Goal: Information Seeking & Learning: Learn about a topic

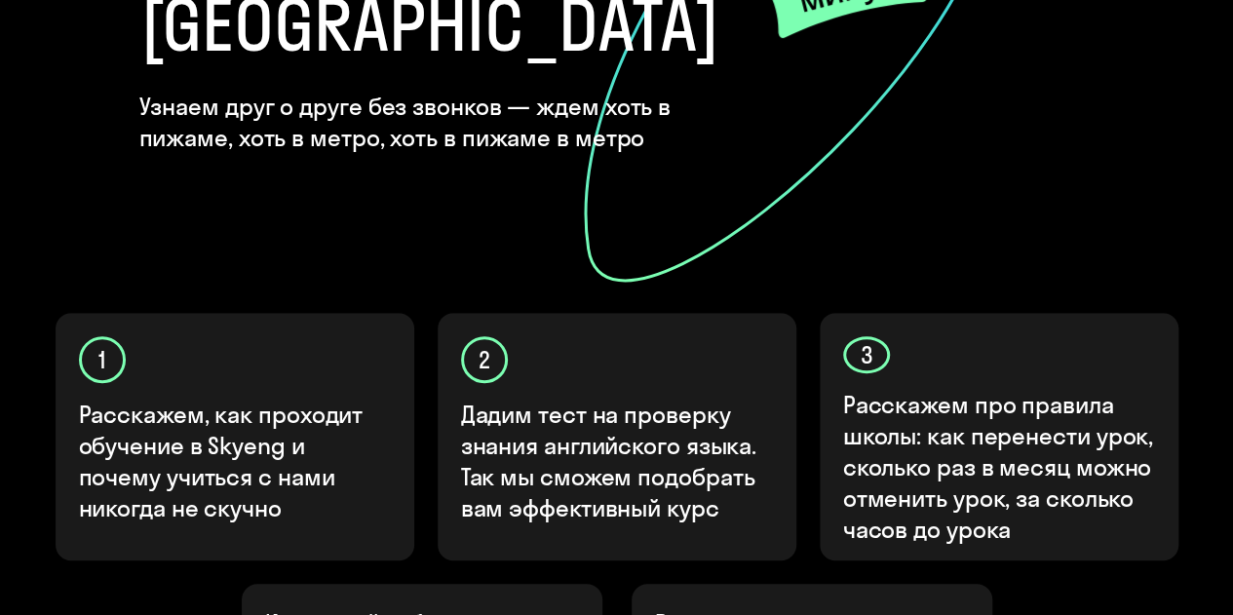
scroll to position [792, 0]
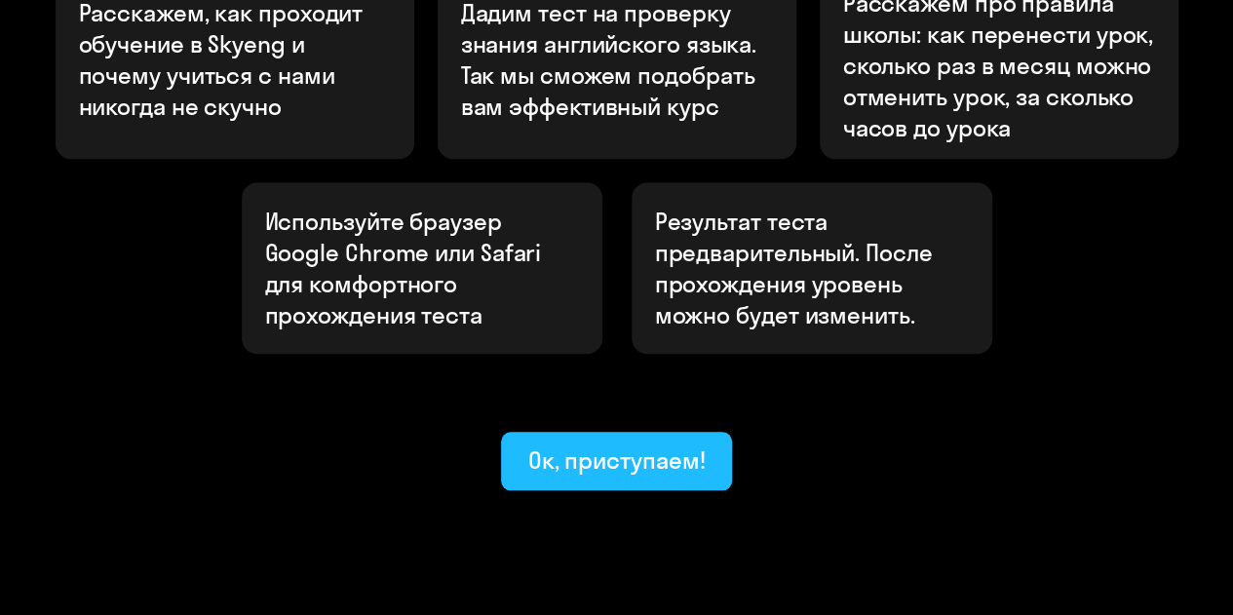
click at [653, 445] on div "Ок, приступаем!" at bounding box center [616, 460] width 177 height 31
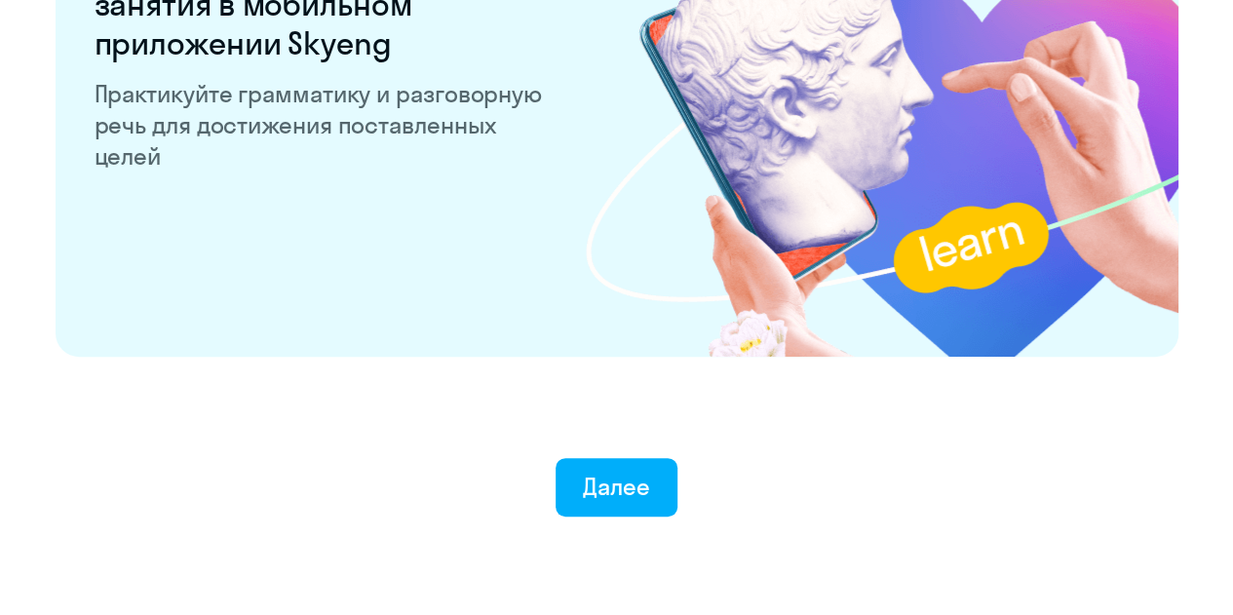
scroll to position [3904, 0]
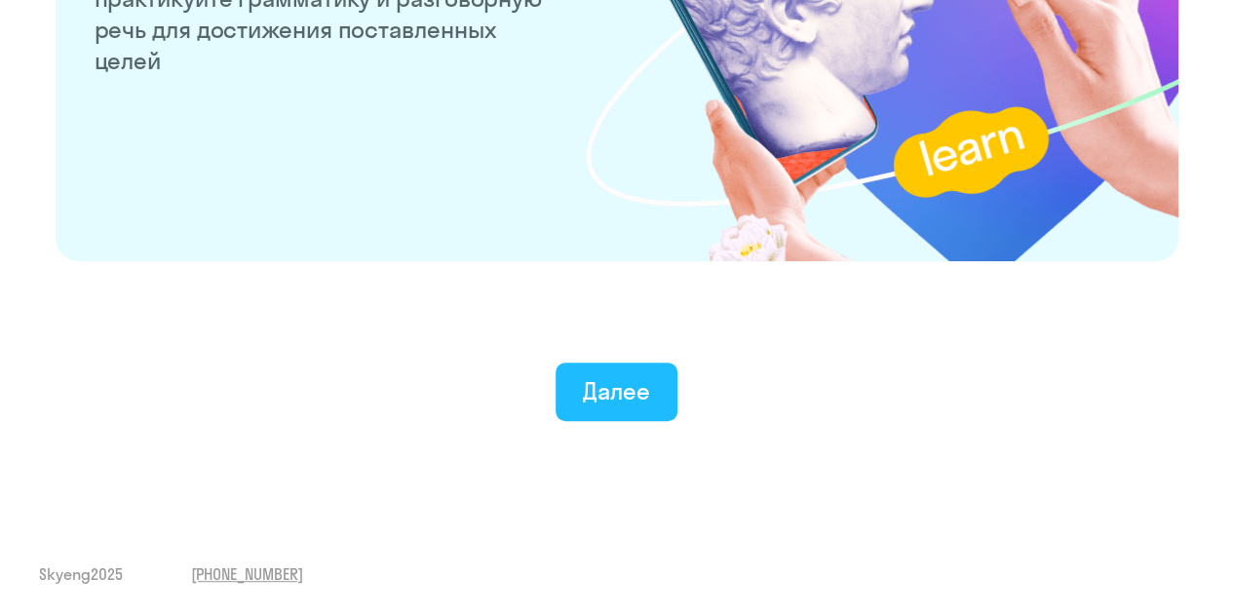
click at [644, 406] on div "Далее" at bounding box center [616, 390] width 67 height 31
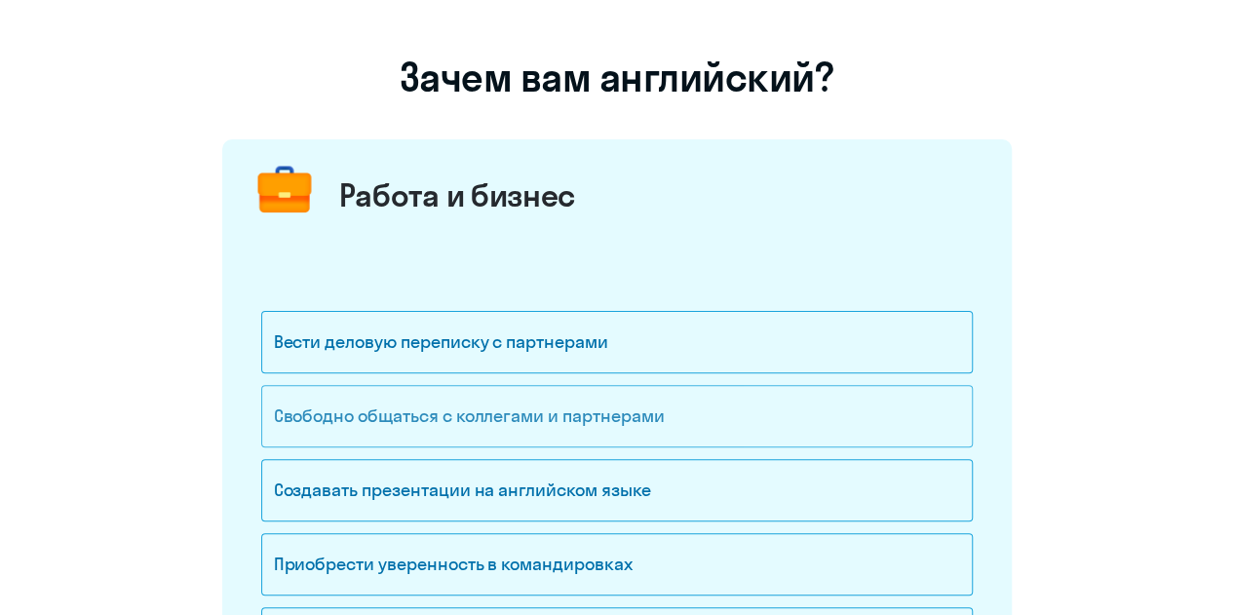
scroll to position [390, 0]
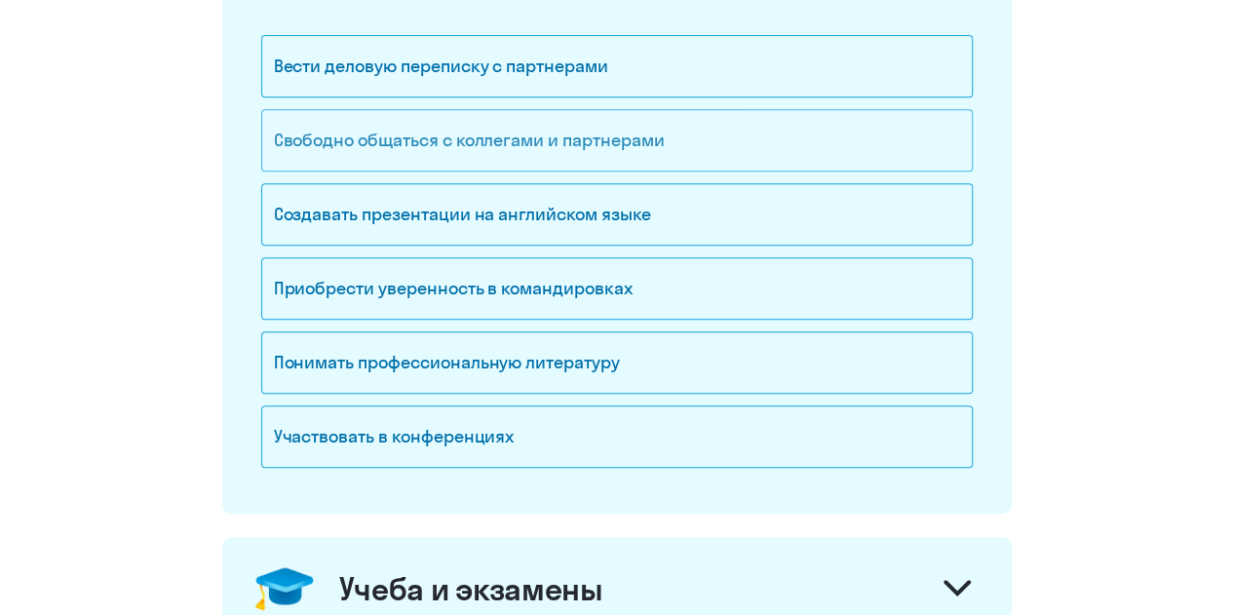
click at [449, 149] on div "Свободно общаться с коллегами и партнерами" at bounding box center [617, 140] width 712 height 62
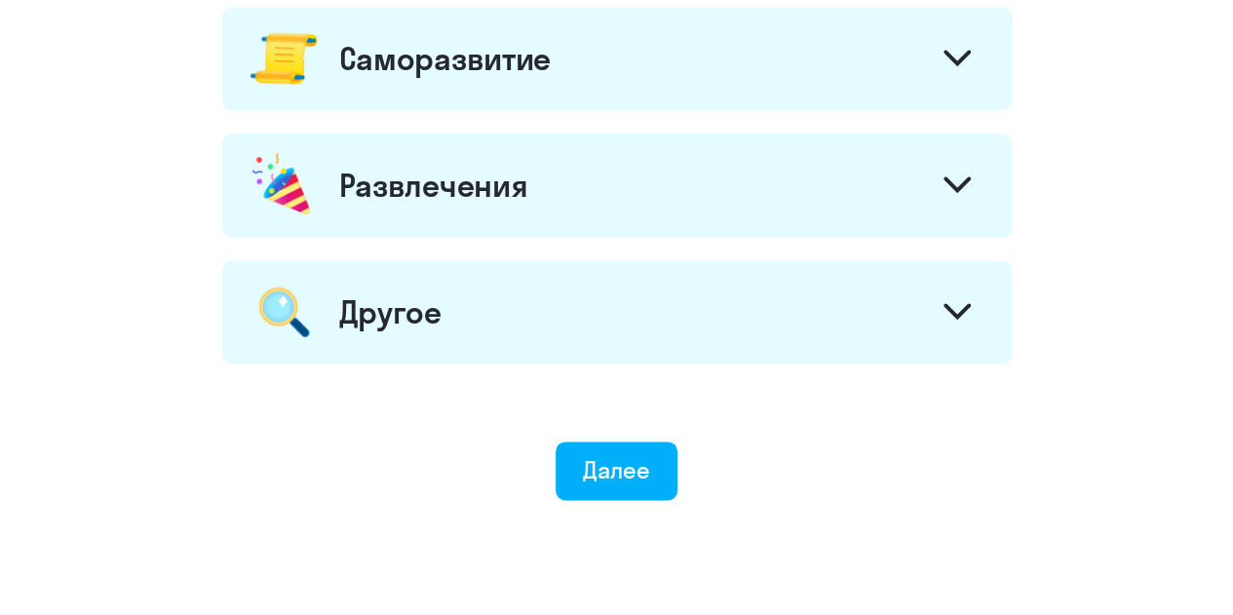
scroll to position [1240, 0]
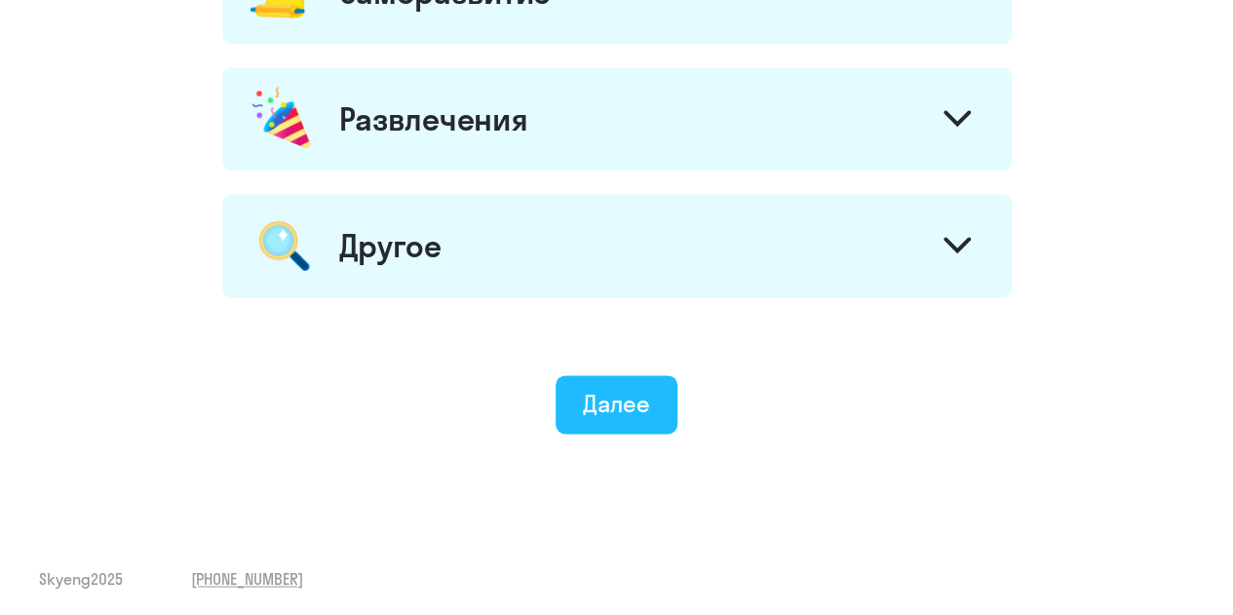
click at [608, 396] on div "Далее" at bounding box center [616, 403] width 67 height 31
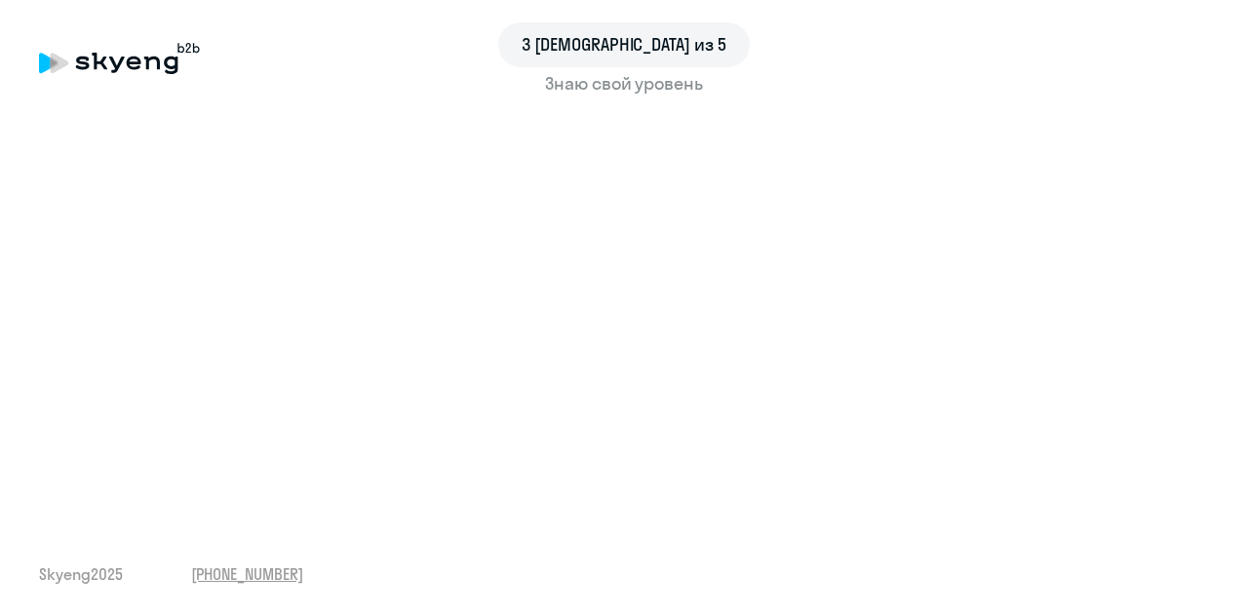
click at [392, 552] on div "3 шаг из 5 Знаю свой уровень Skyeng 2025 [PHONE_NUMBER]" at bounding box center [624, 307] width 1248 height 615
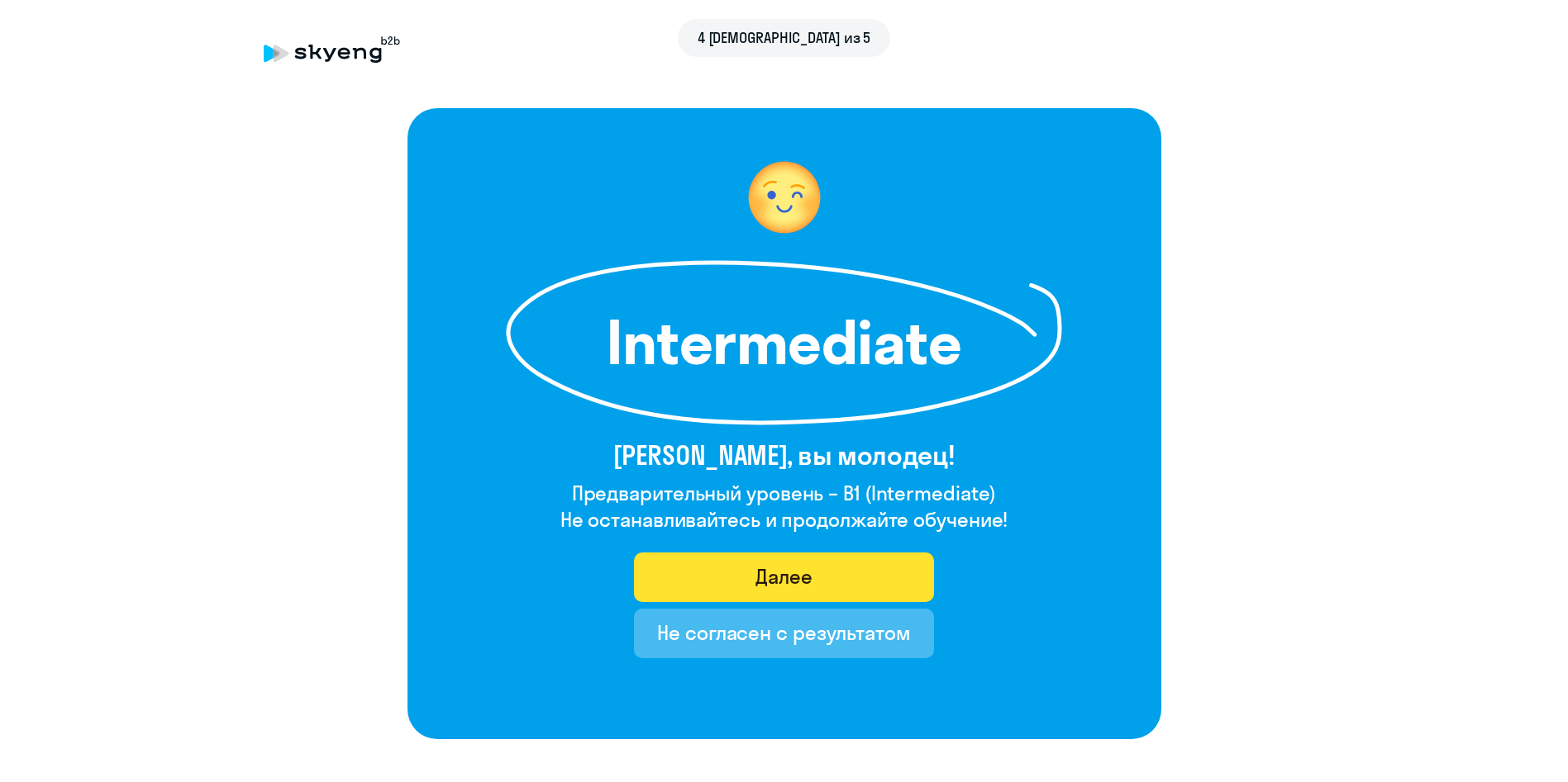
click at [842, 520] on button "Далее" at bounding box center [784, 577] width 300 height 50
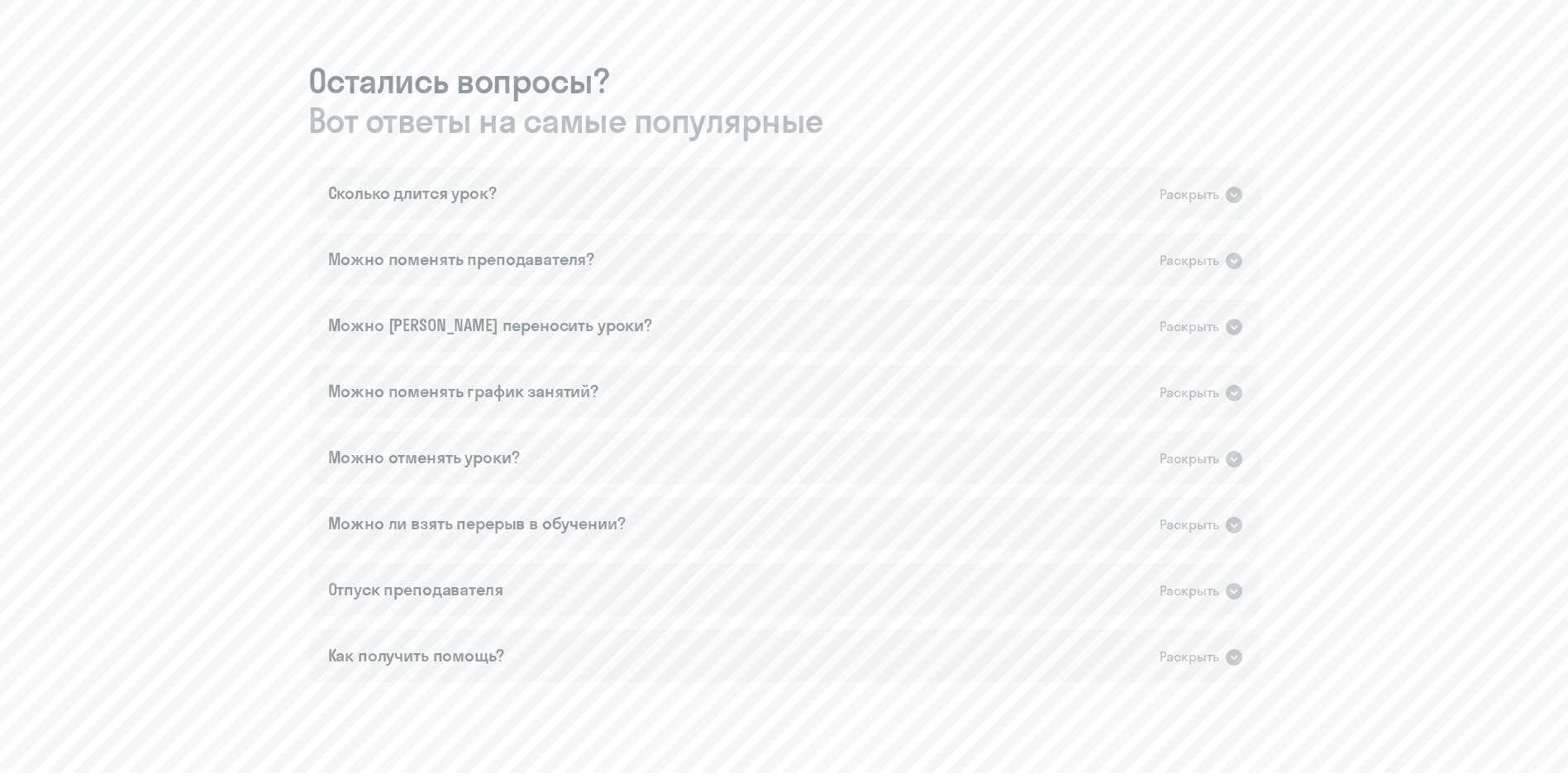
scroll to position [946, 0]
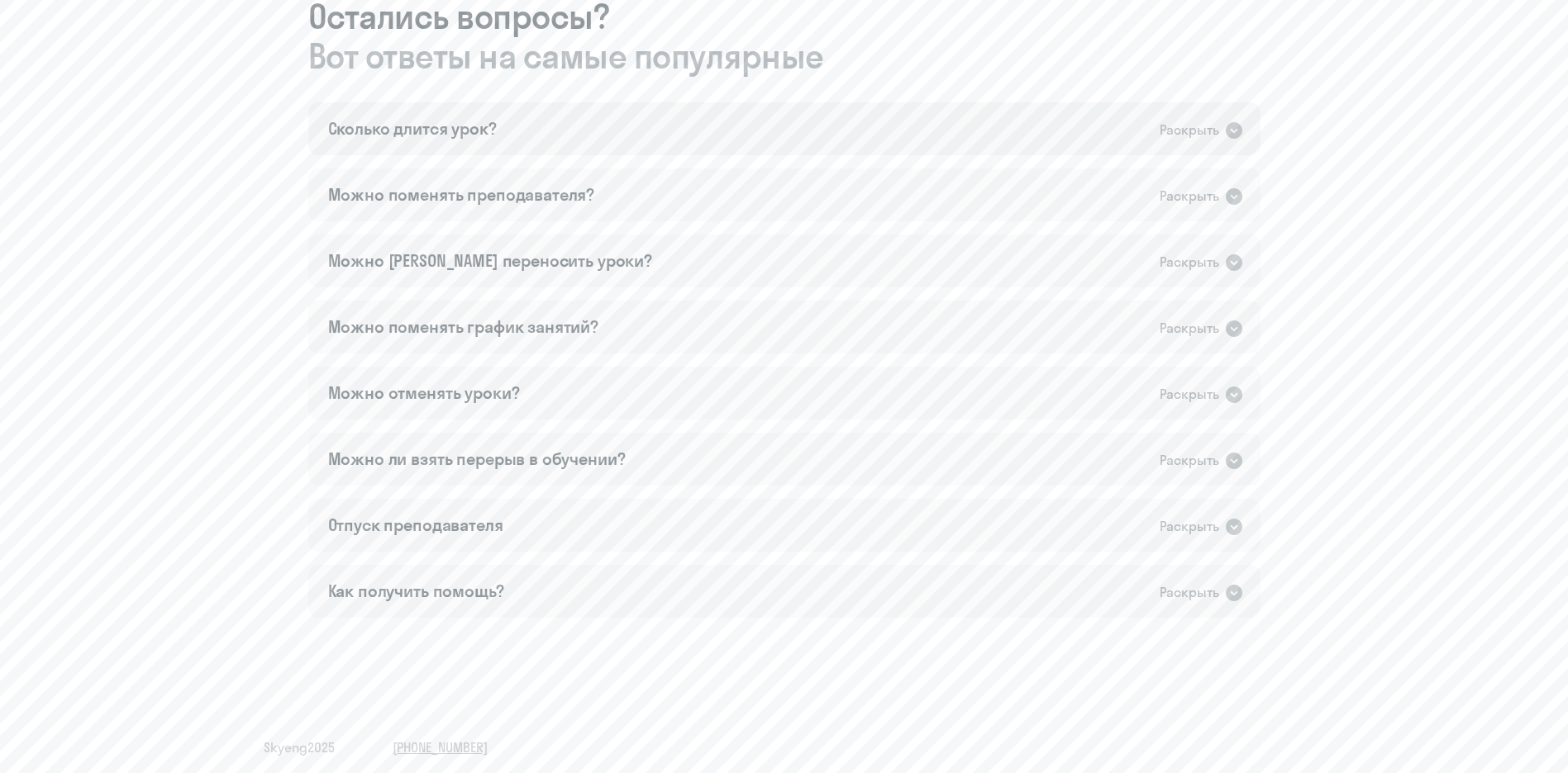
click at [1057, 129] on icon at bounding box center [1234, 130] width 17 height 17
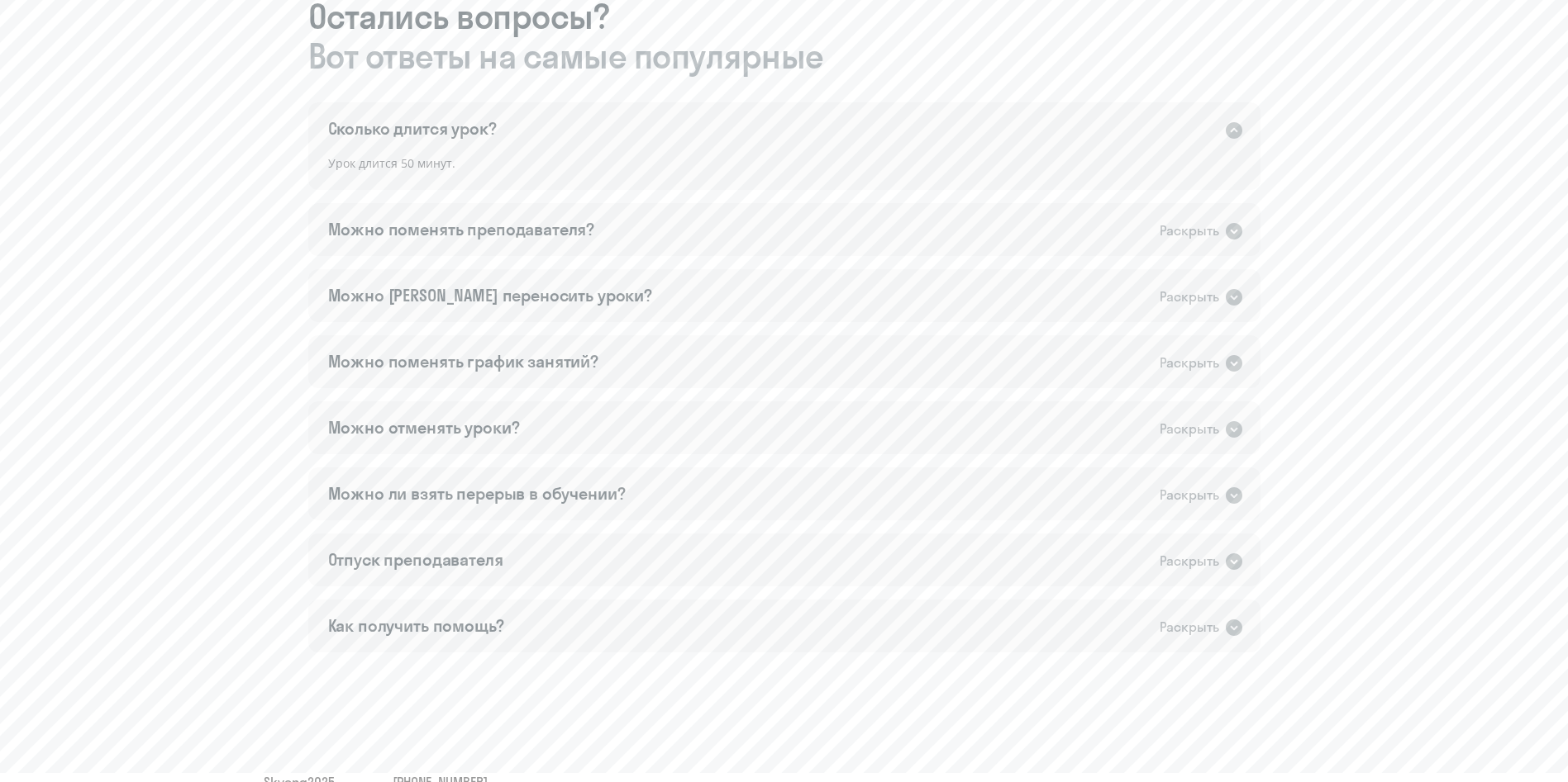
click at [1057, 129] on icon at bounding box center [1233, 130] width 19 height 19
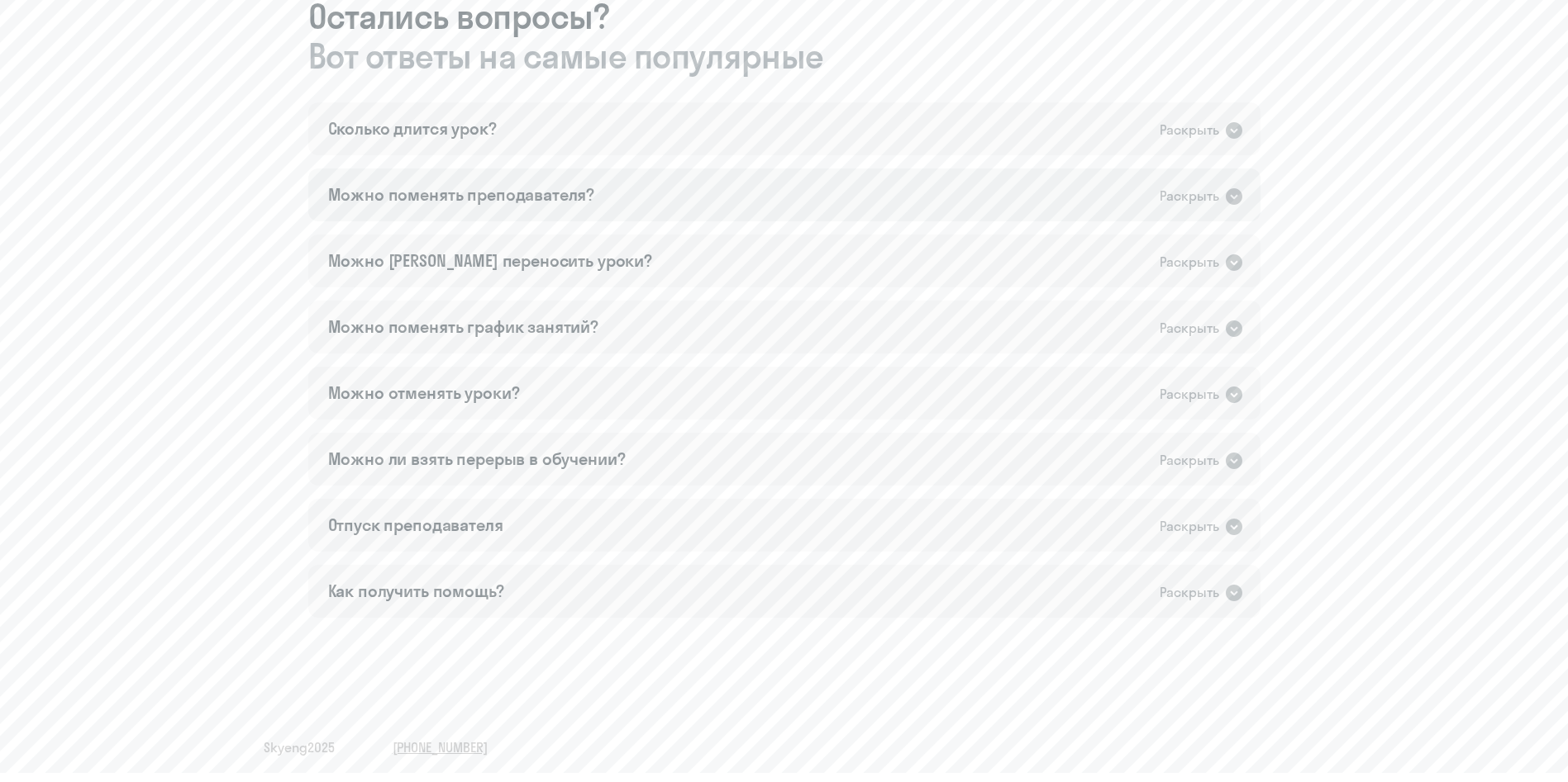
click at [1057, 191] on icon at bounding box center [1234, 197] width 17 height 17
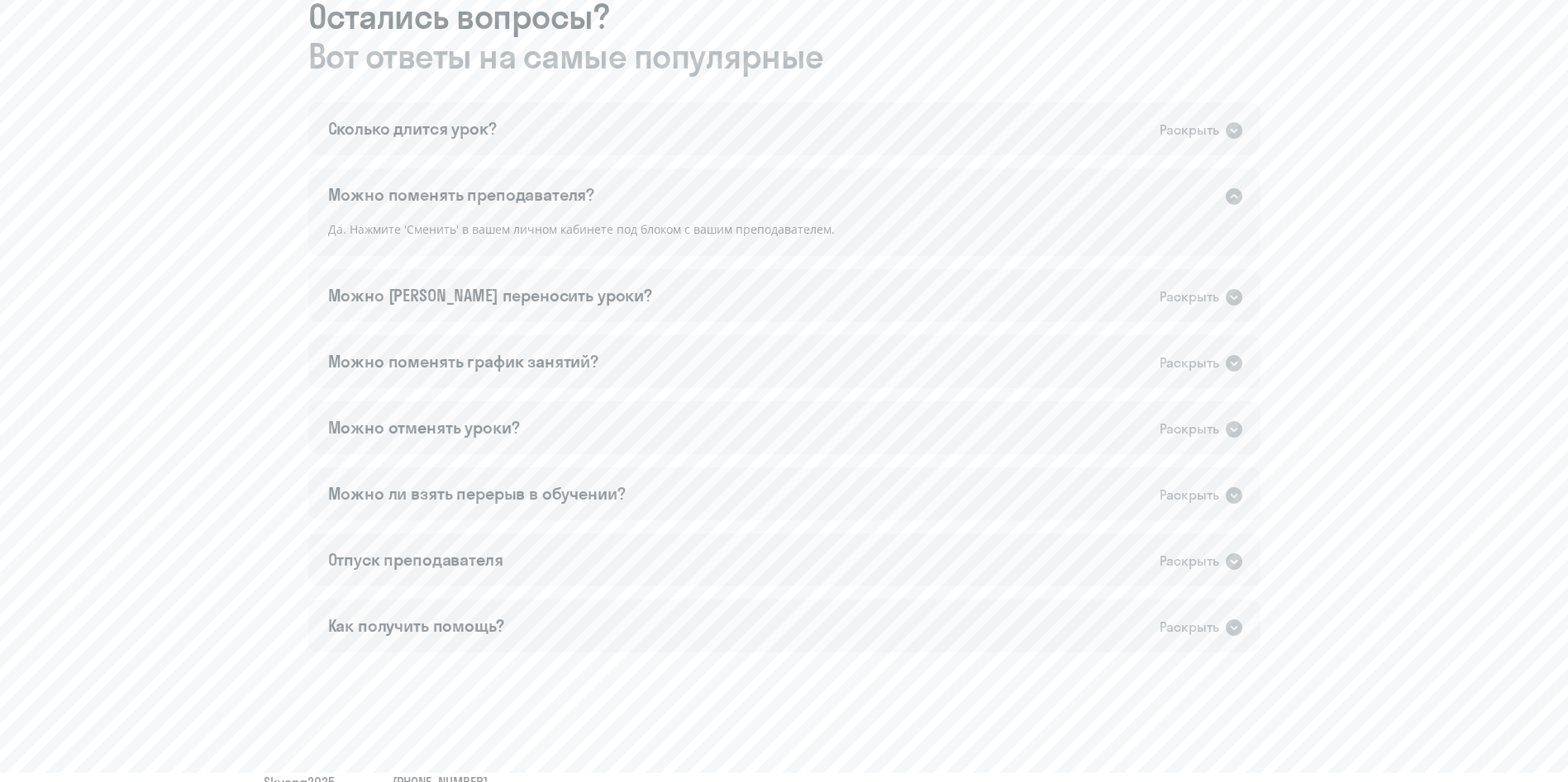
click at [1057, 191] on icon at bounding box center [1234, 197] width 17 height 17
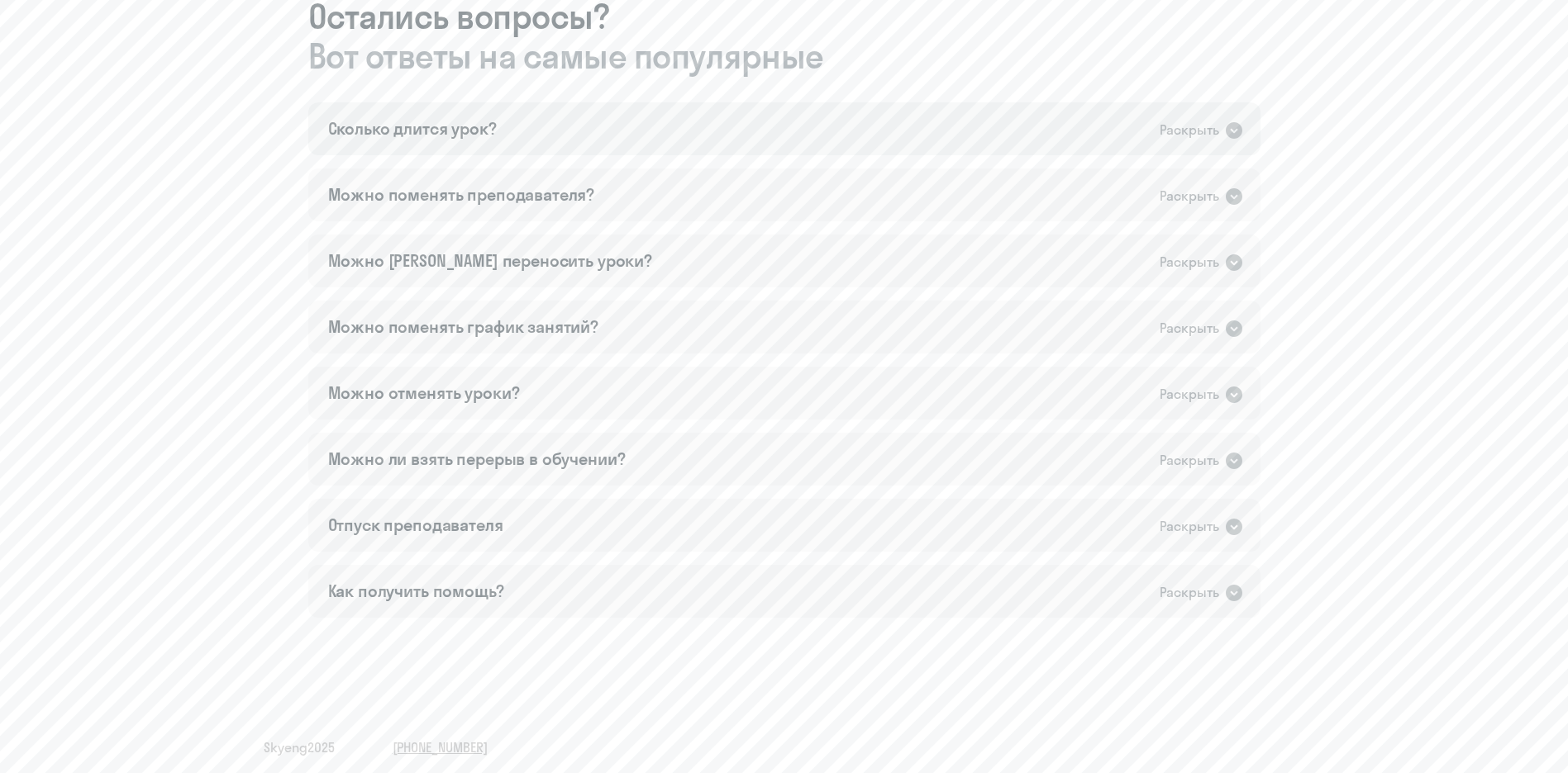
click at [1057, 121] on icon at bounding box center [1233, 130] width 19 height 19
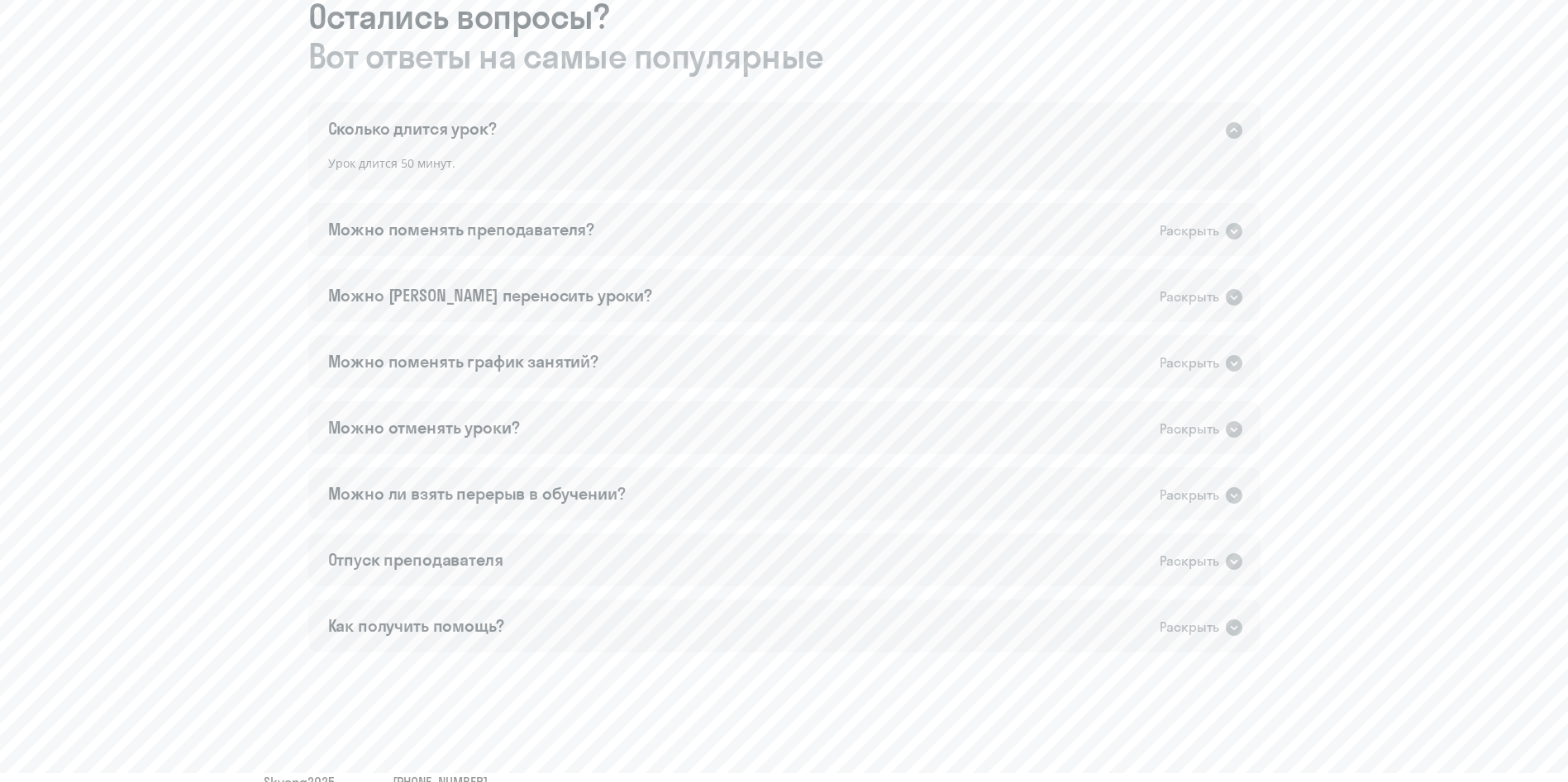
click at [1057, 121] on icon at bounding box center [1233, 130] width 19 height 19
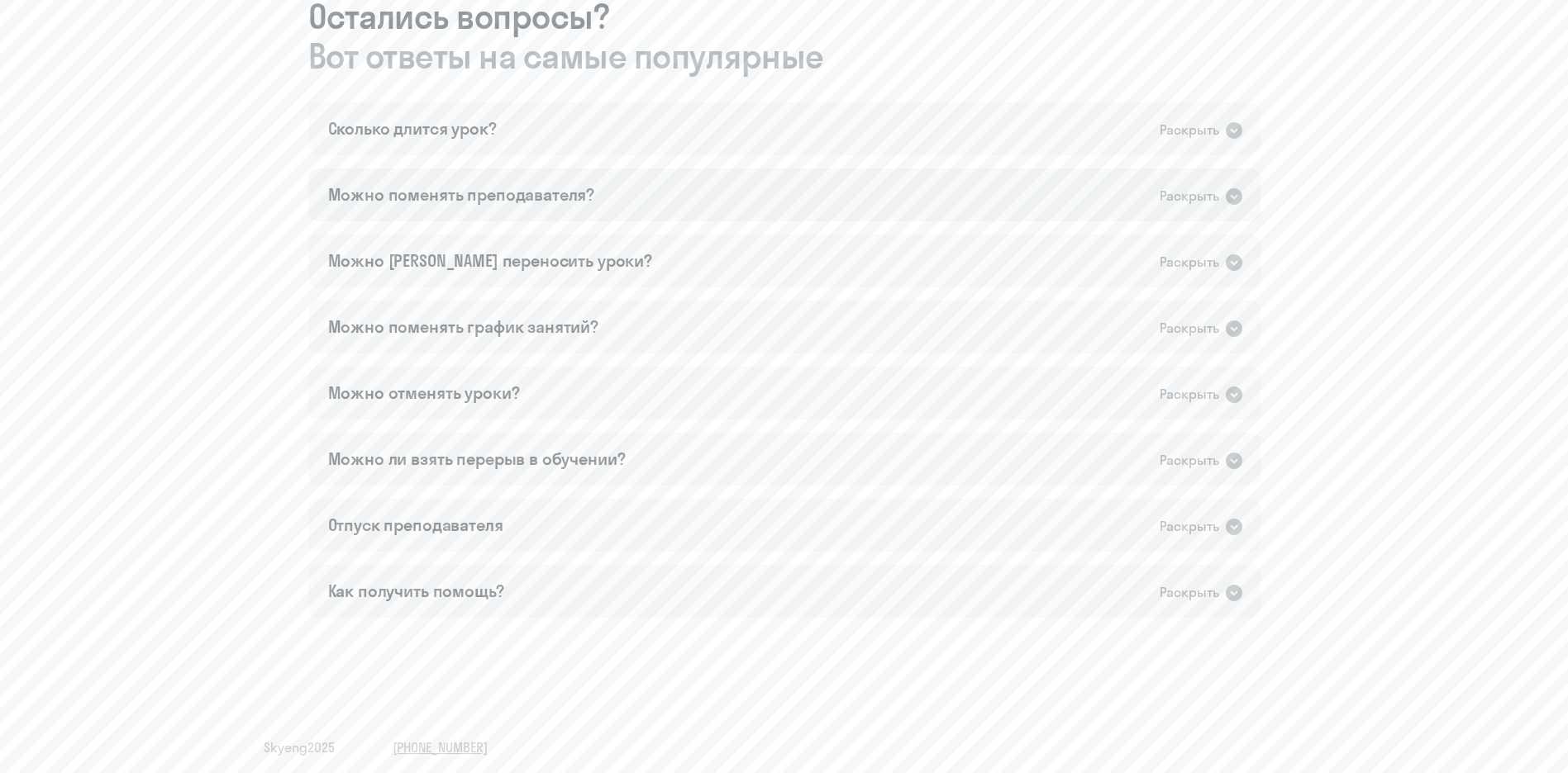
click at [1057, 199] on icon at bounding box center [1234, 197] width 17 height 17
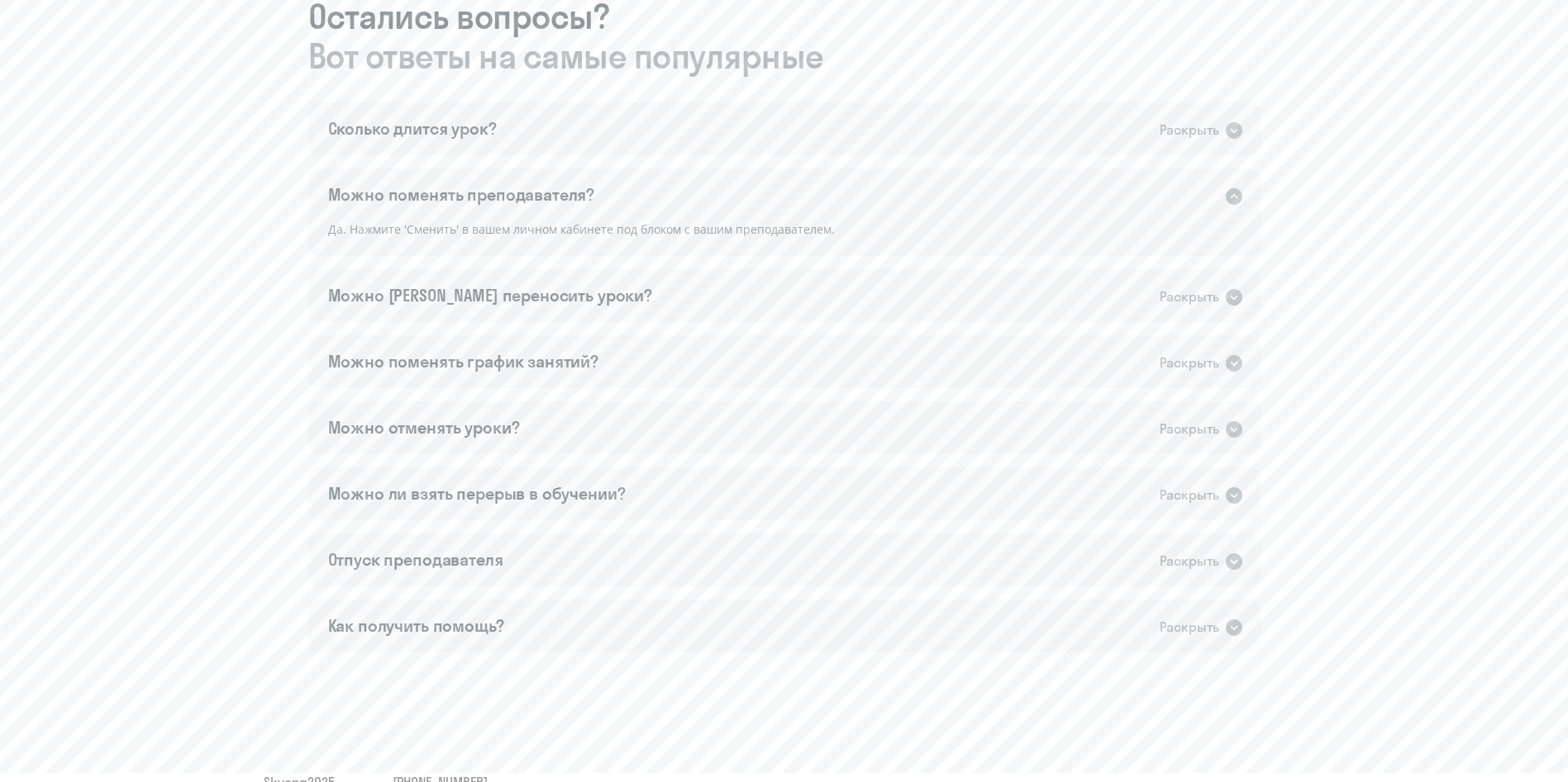
click at [1057, 199] on icon at bounding box center [1234, 197] width 17 height 17
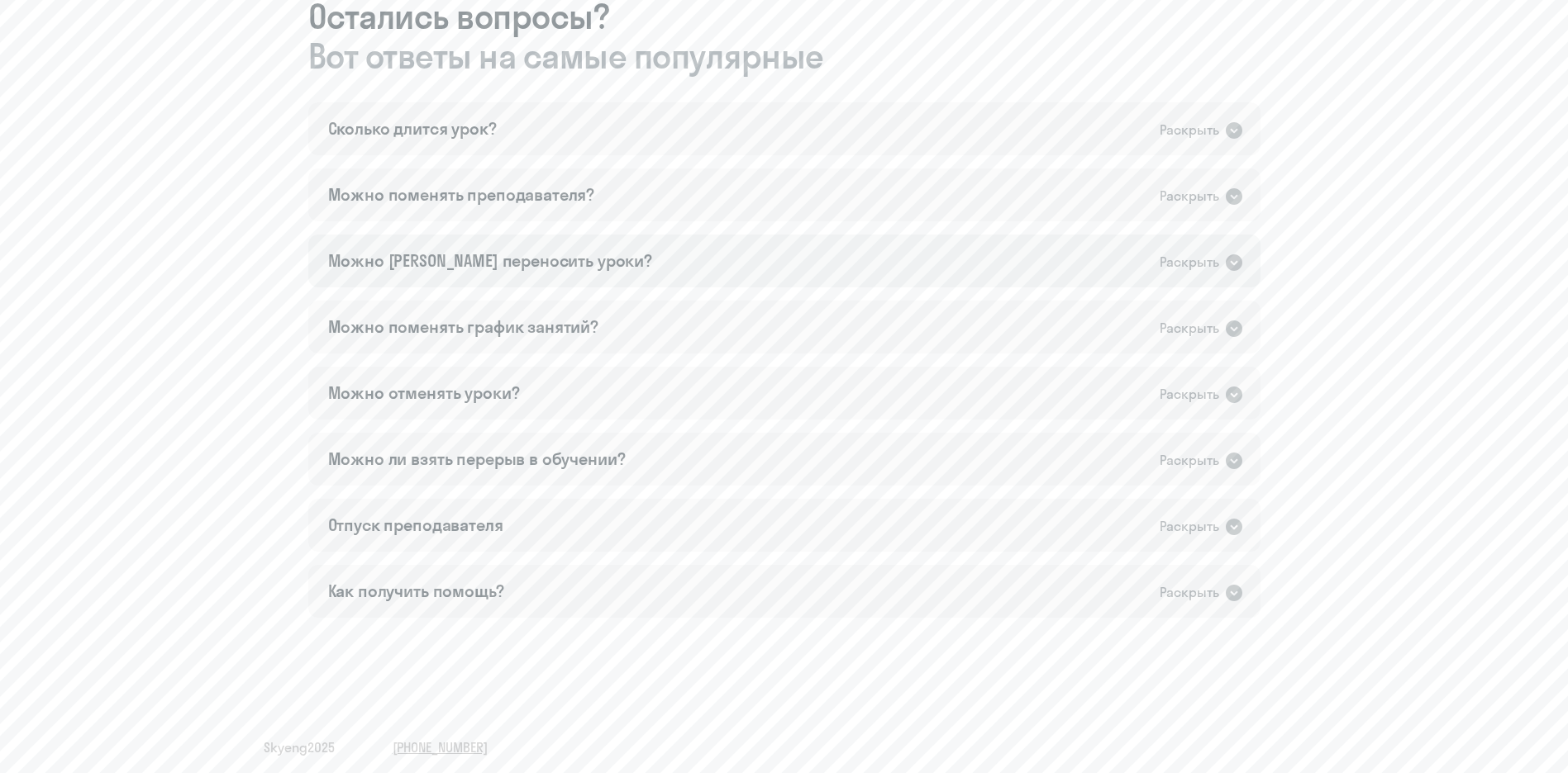
click at [1057, 263] on icon at bounding box center [1234, 263] width 17 height 17
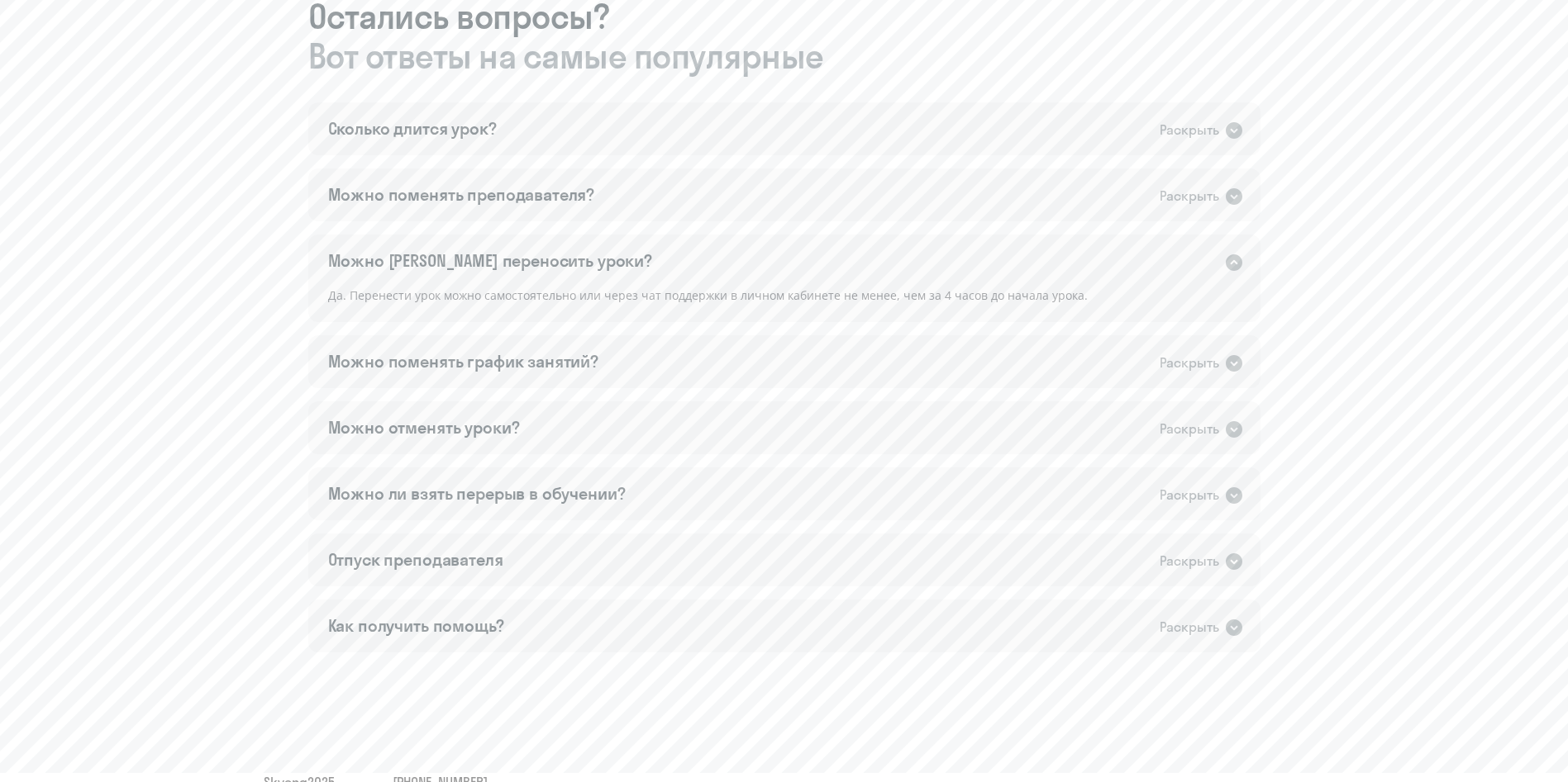
click at [1057, 263] on icon at bounding box center [1233, 262] width 19 height 19
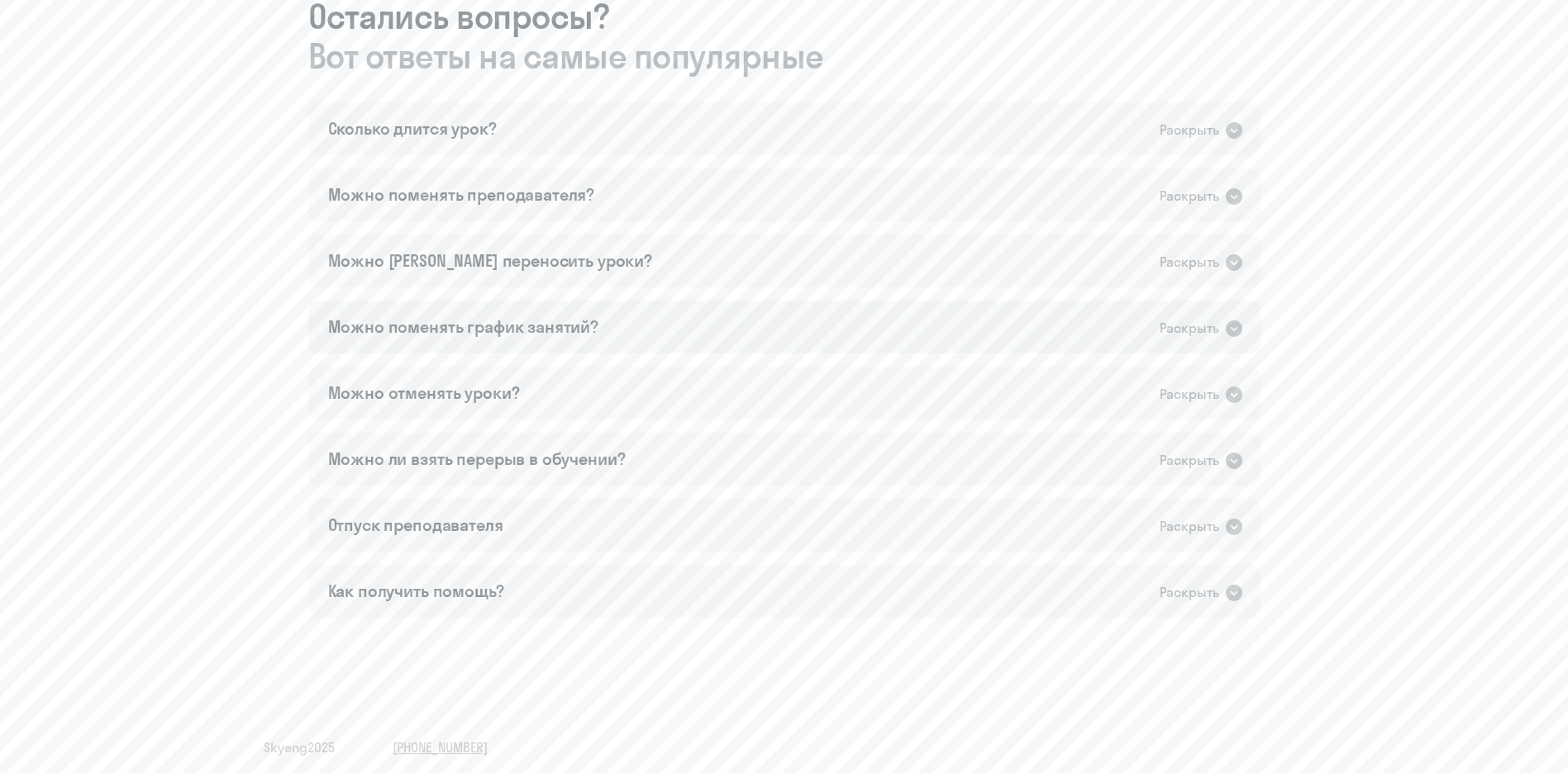
click at [1057, 333] on icon at bounding box center [1234, 329] width 17 height 17
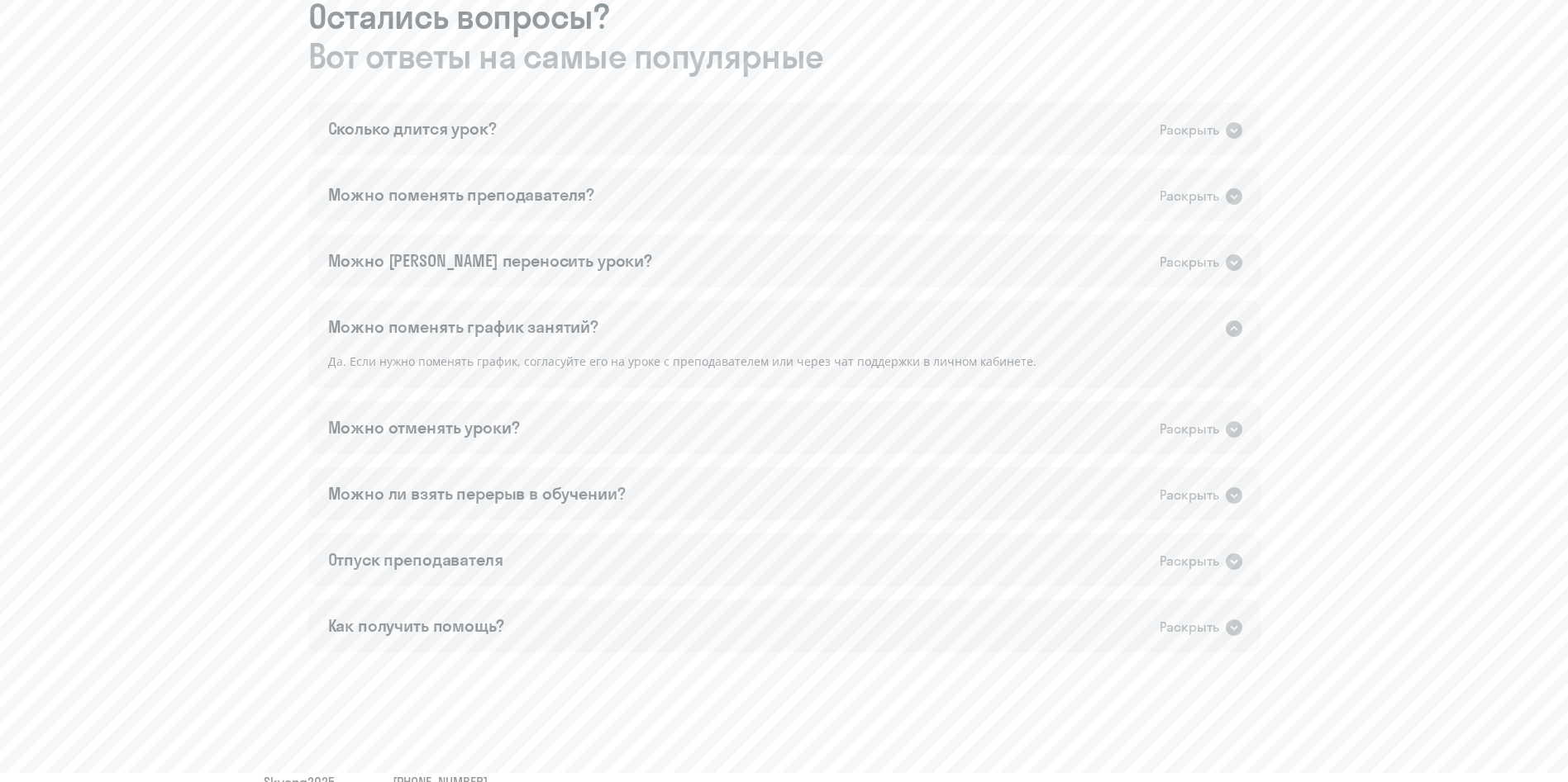
click at [1057, 333] on icon at bounding box center [1234, 329] width 17 height 17
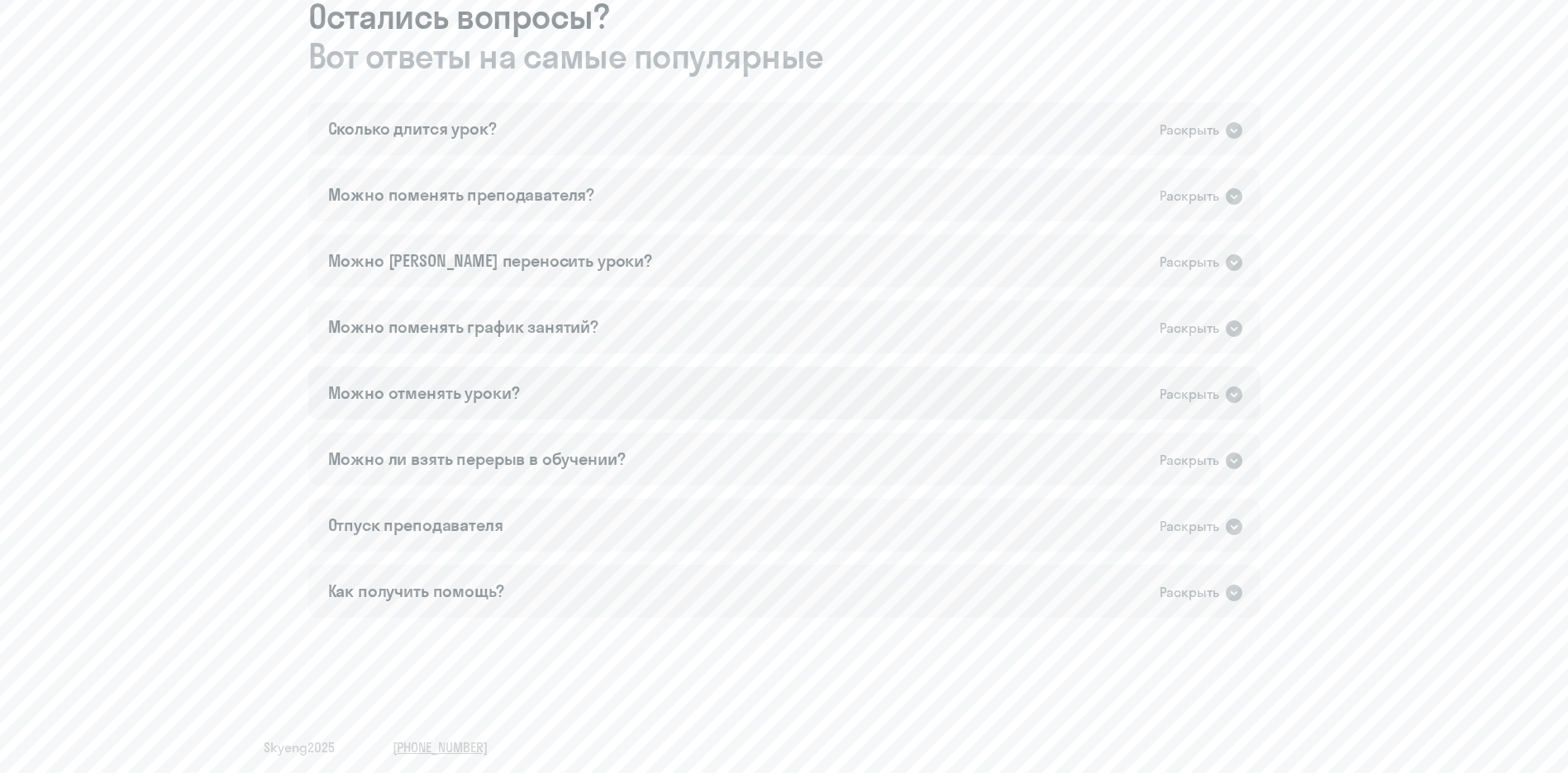
click at [1057, 400] on icon at bounding box center [1234, 395] width 17 height 17
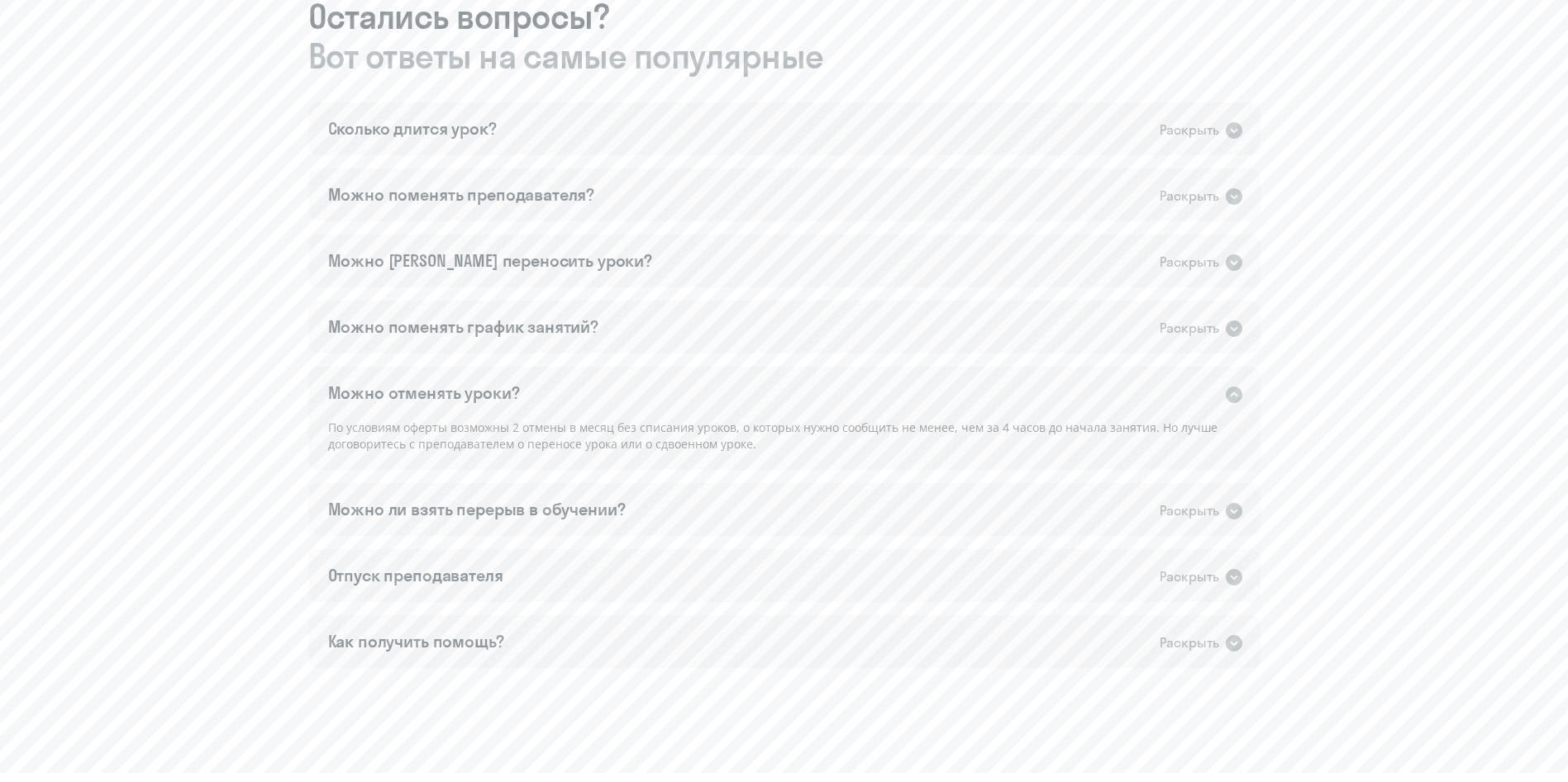
click at [1057, 400] on icon at bounding box center [1234, 395] width 17 height 17
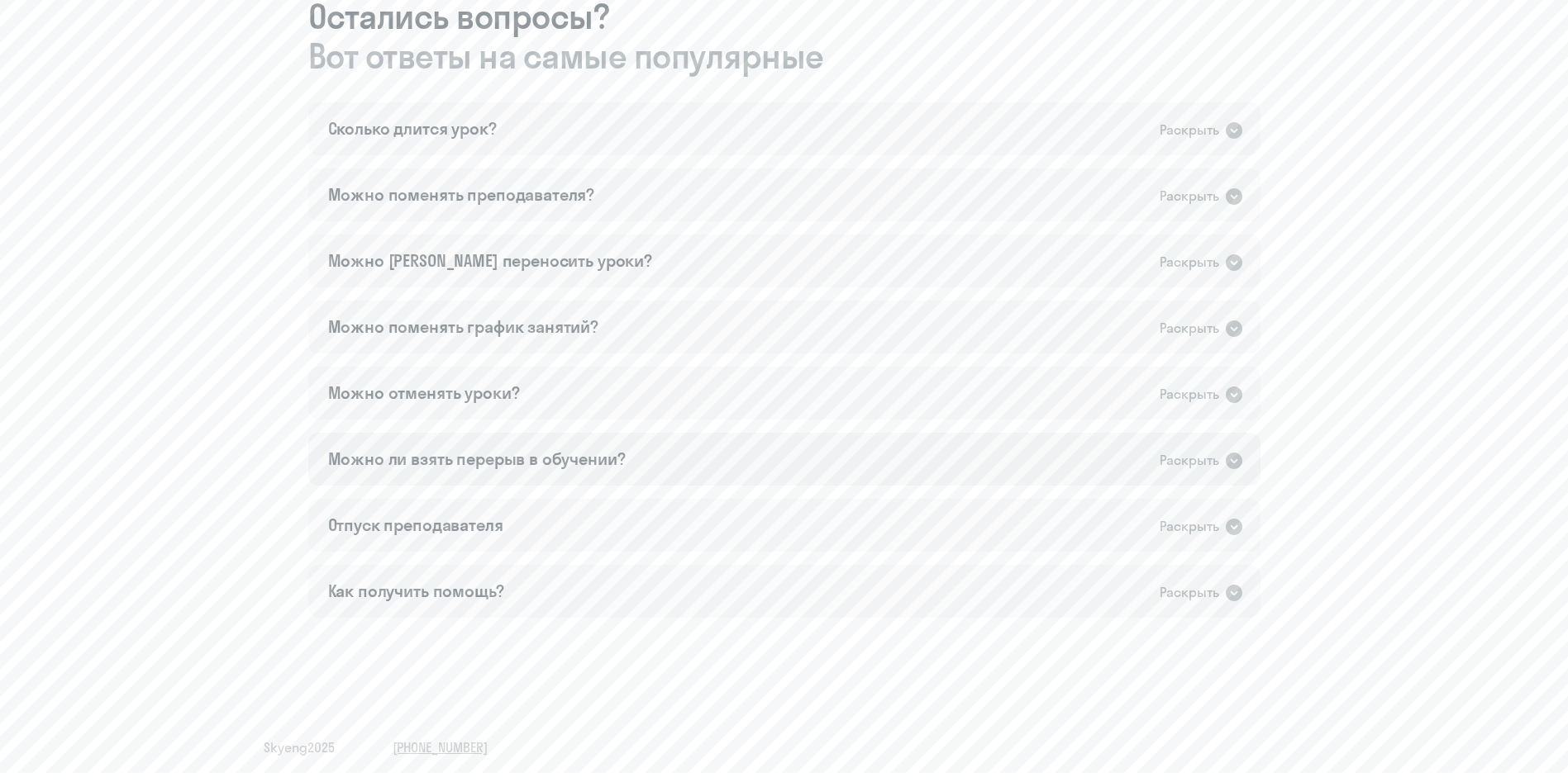
click at [1057, 460] on icon at bounding box center [1233, 460] width 19 height 19
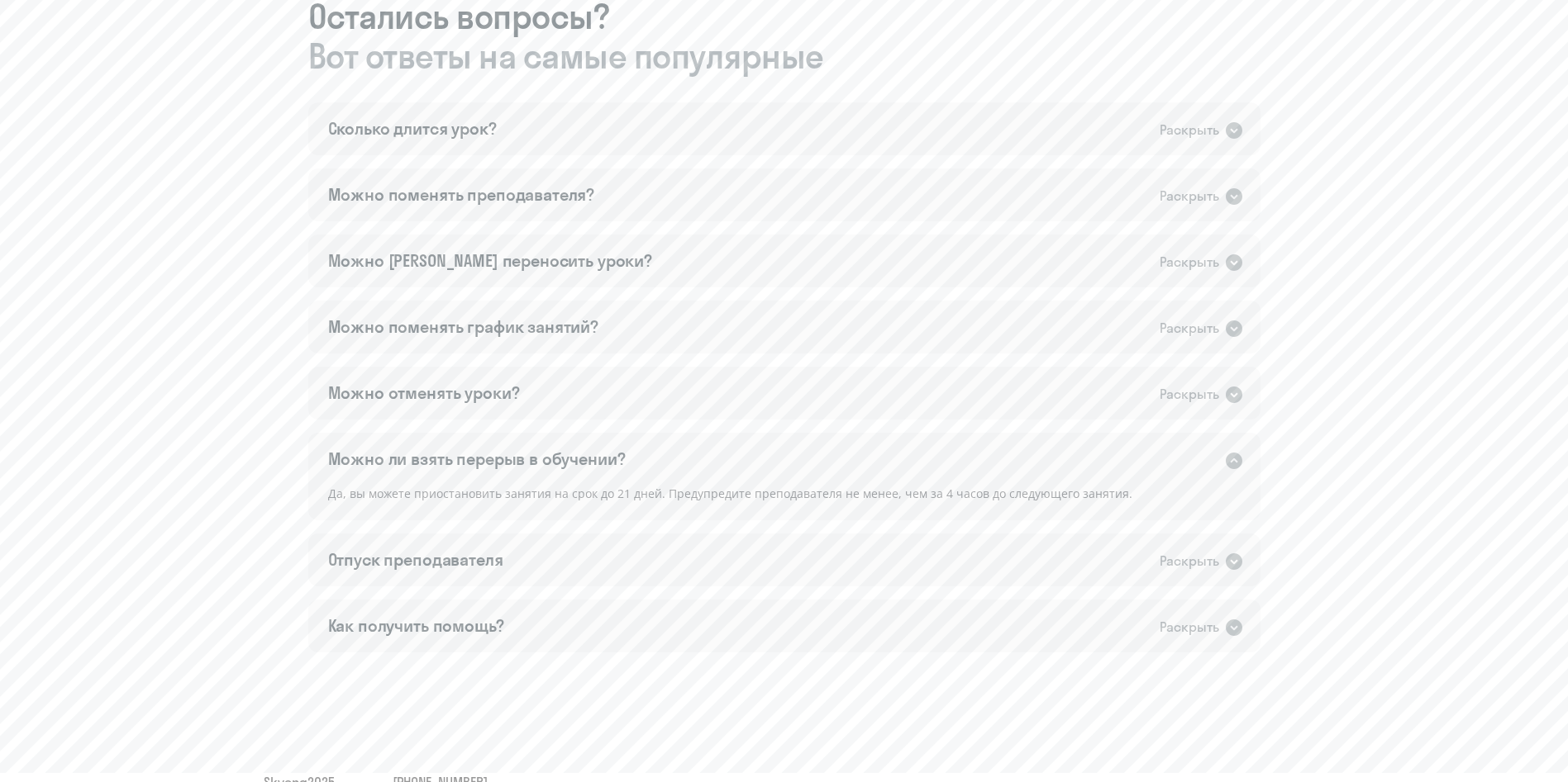
click at [1057, 460] on icon at bounding box center [1233, 460] width 19 height 19
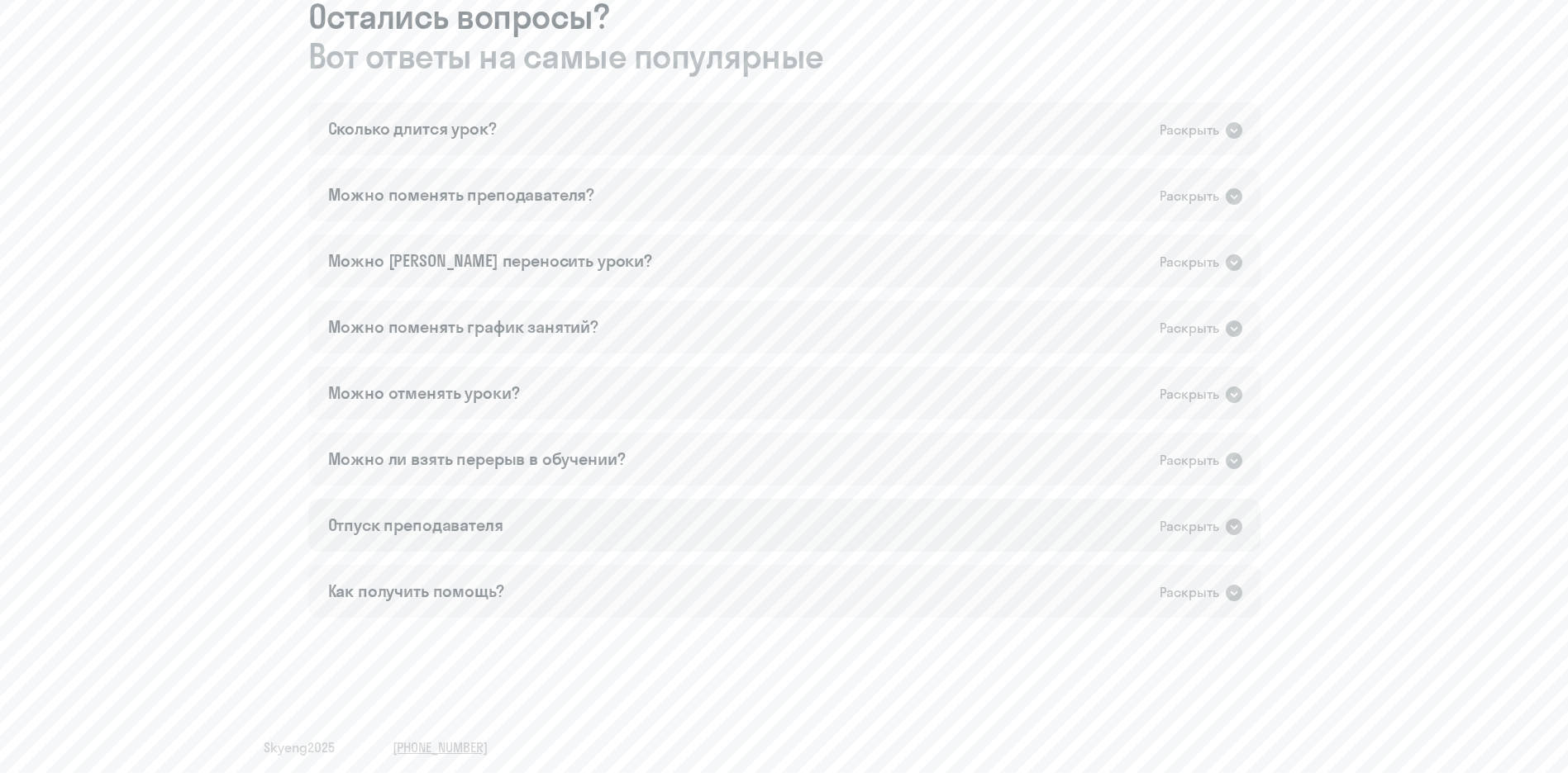
click at [1057, 520] on icon at bounding box center [1233, 526] width 19 height 19
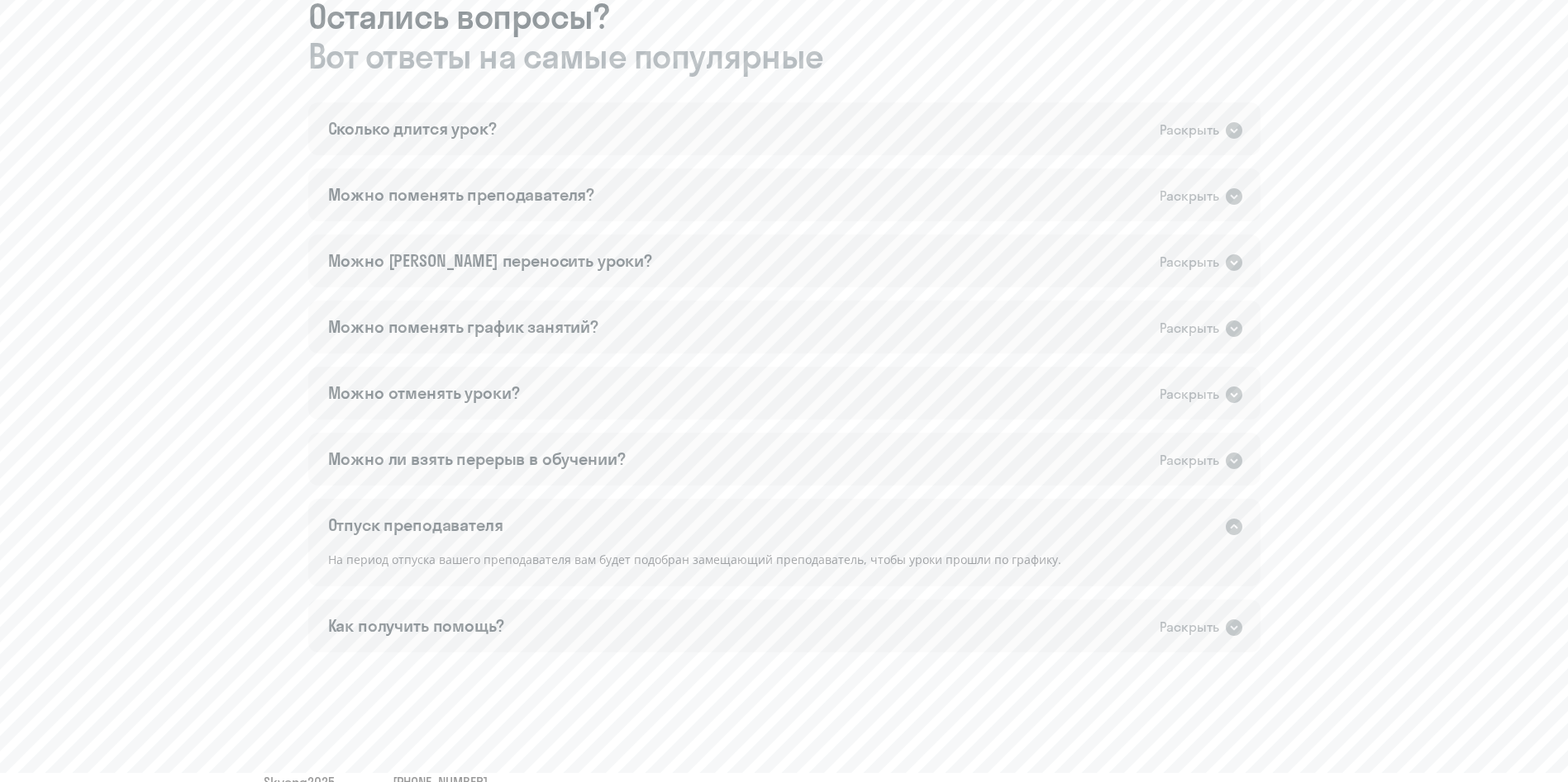
click at [1057, 520] on div "Раскрыть" at bounding box center [1201, 525] width 84 height 21
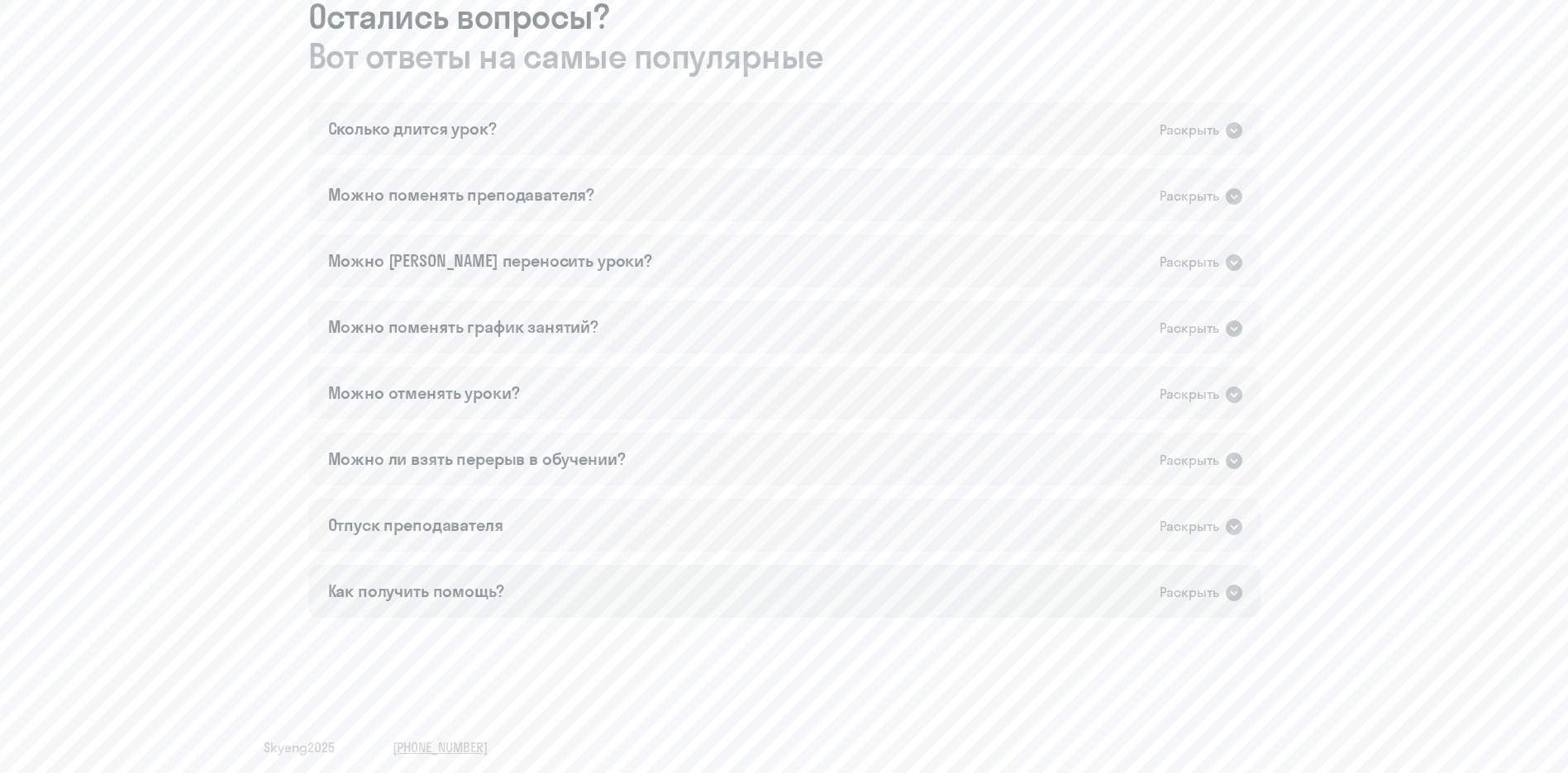
click at [1057, 520] on icon at bounding box center [1234, 593] width 17 height 17
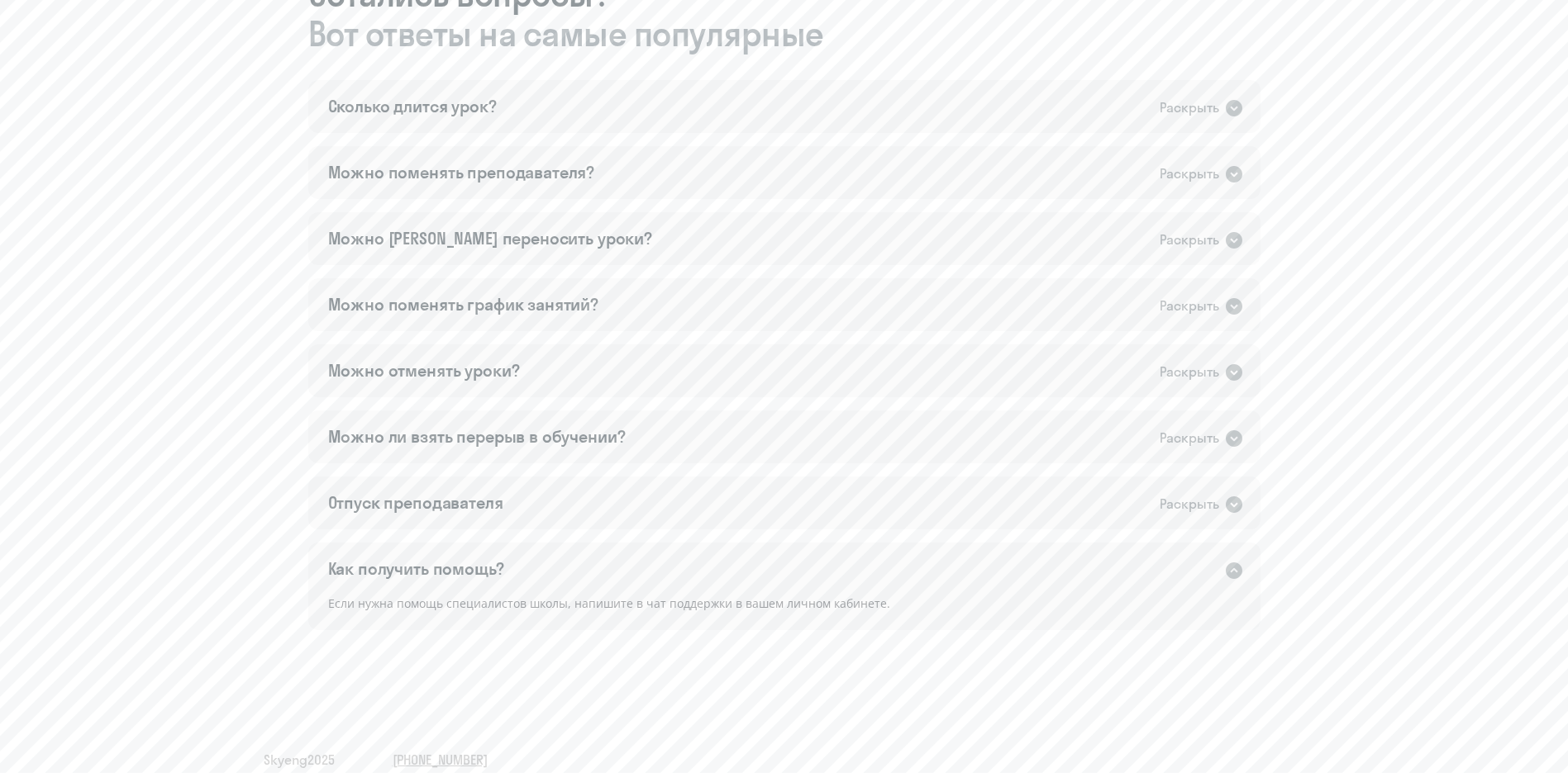
scroll to position [980, 0]
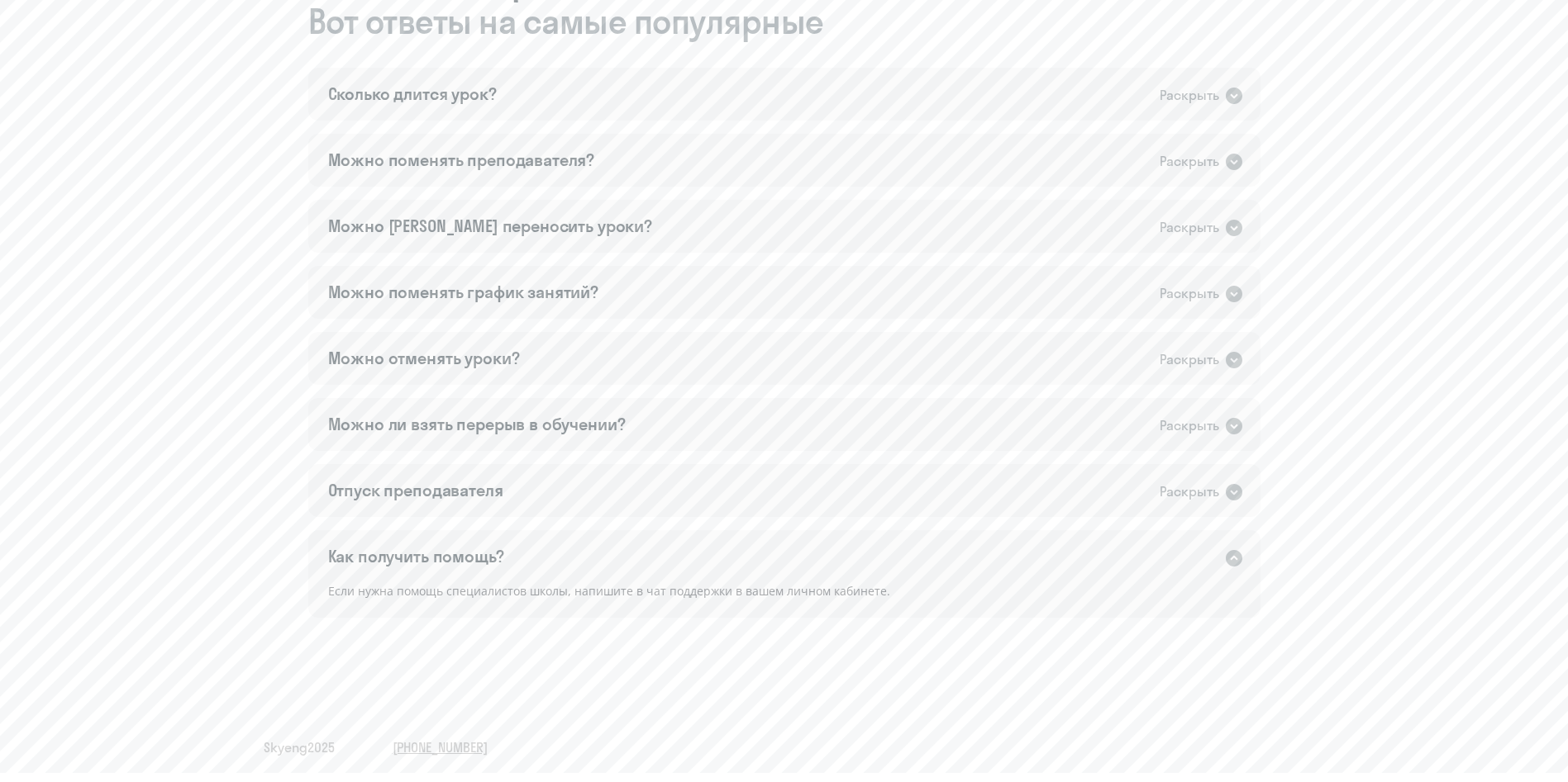
click at [1057, 520] on icon at bounding box center [1233, 557] width 19 height 19
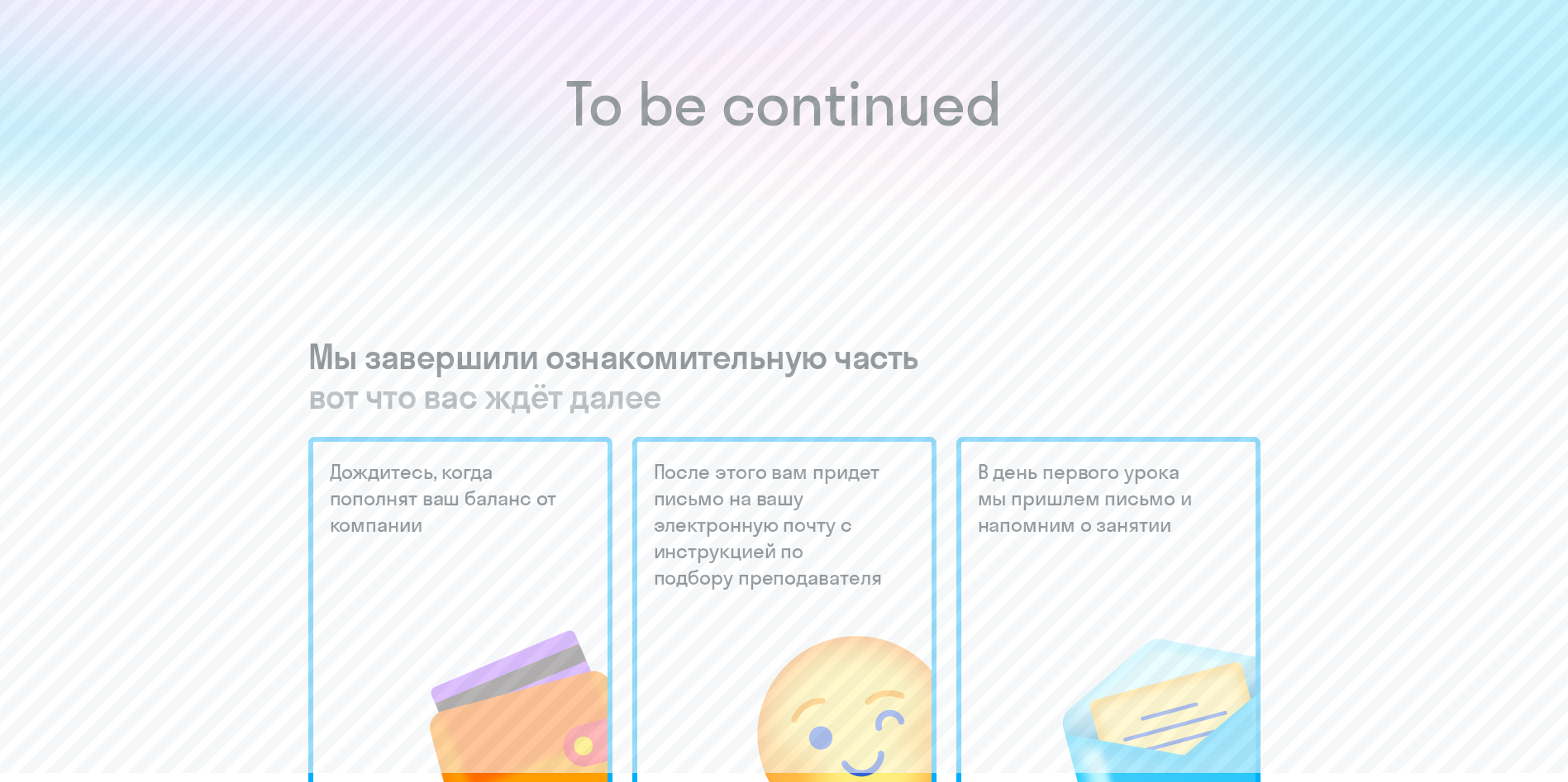
scroll to position [79, 0]
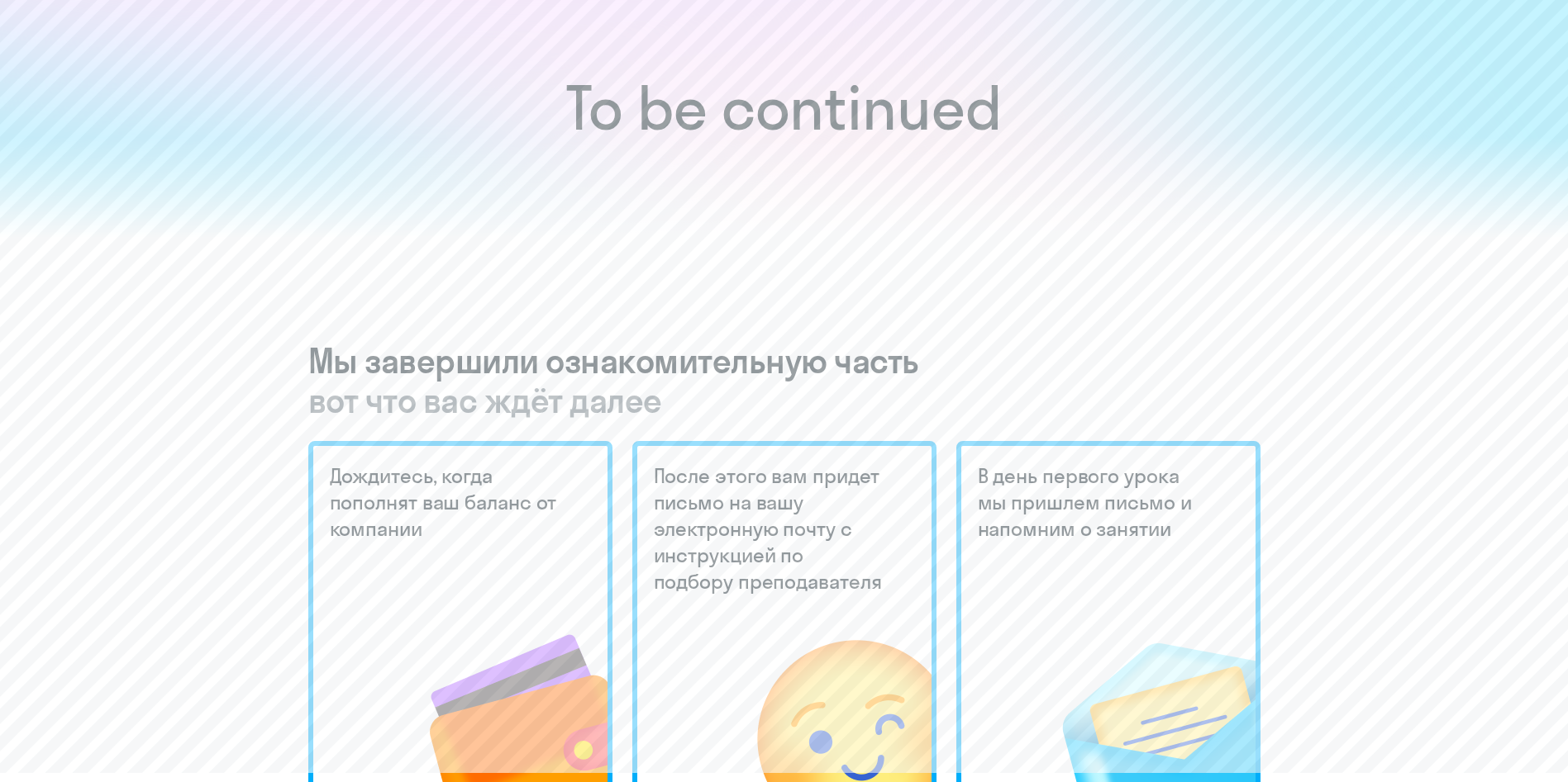
click at [451, 520] on img at bounding box center [487, 682] width 242 height 222
click at [751, 520] on img at bounding box center [809, 682] width 243 height 222
click at [1057, 520] on img at bounding box center [1132, 682] width 245 height 222
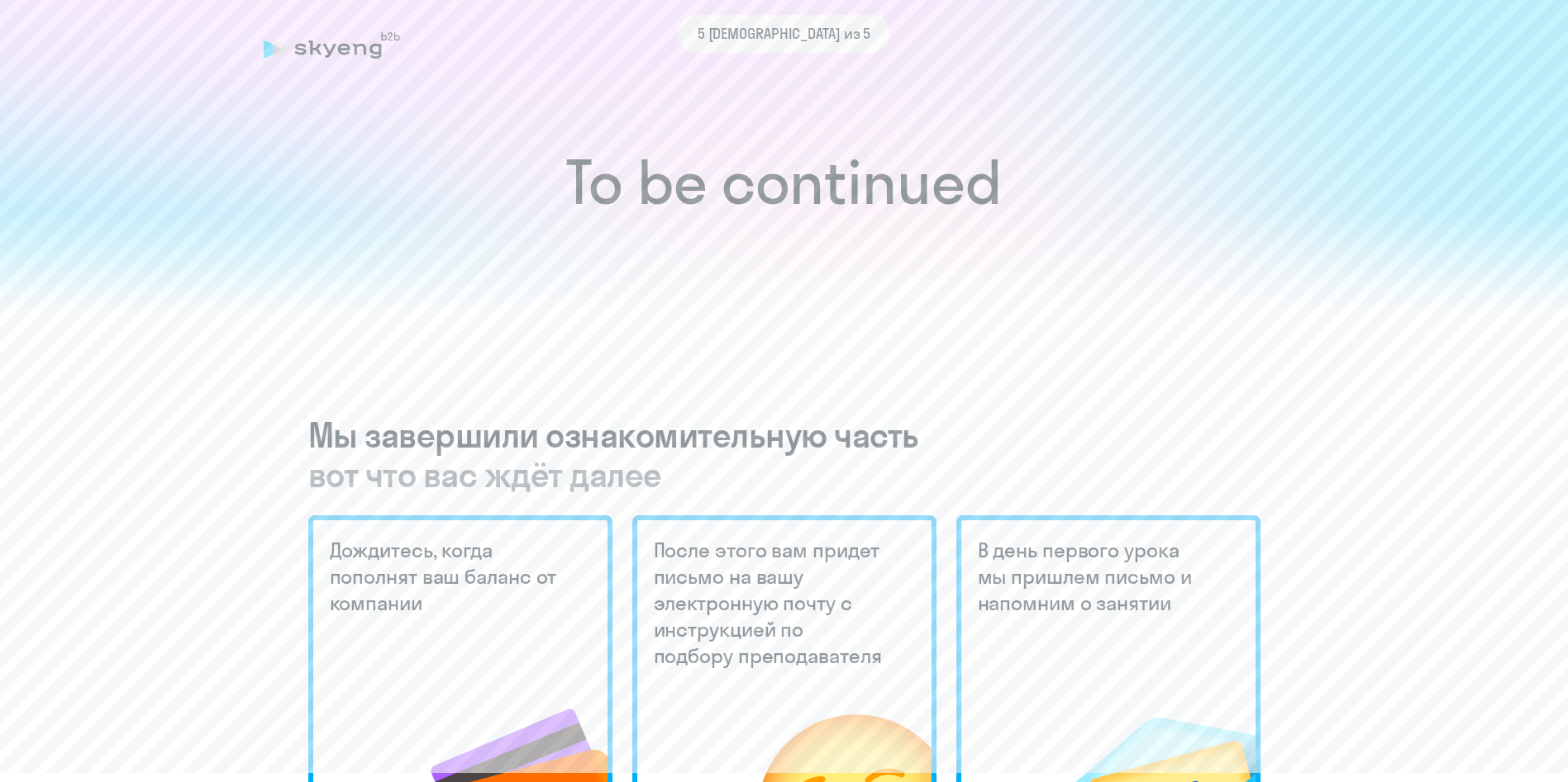
scroll to position [0, 0]
